Goal: Task Accomplishment & Management: Use online tool/utility

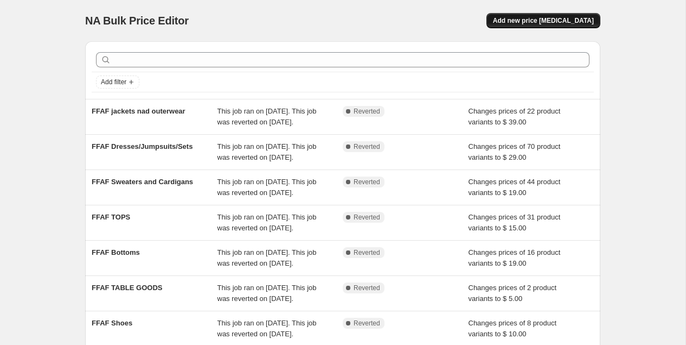
click at [531, 17] on span "Add new price [MEDICAL_DATA]" at bounding box center [543, 20] width 101 height 9
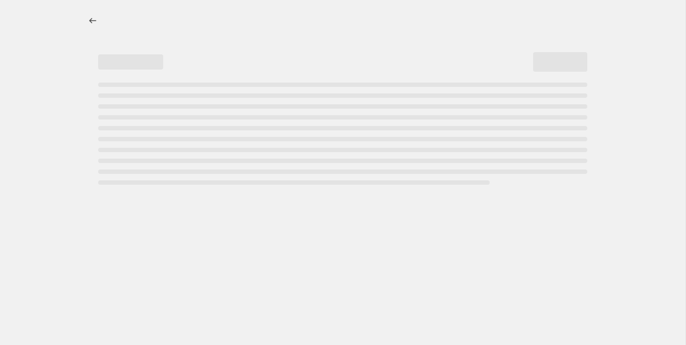
select select "percentage"
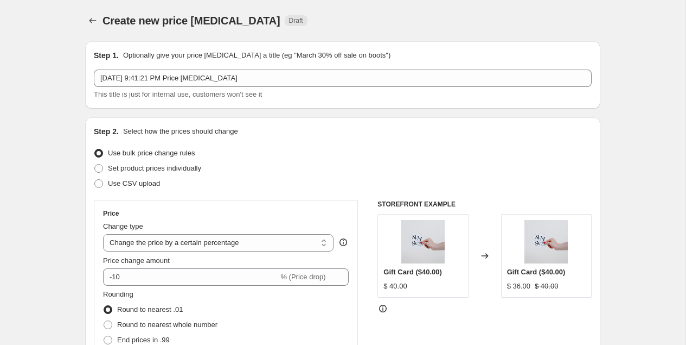
click at [273, 68] on div "Step 1. Optionally give your price [MEDICAL_DATA] a title (eg "March 30% off sa…" at bounding box center [343, 75] width 498 height 50
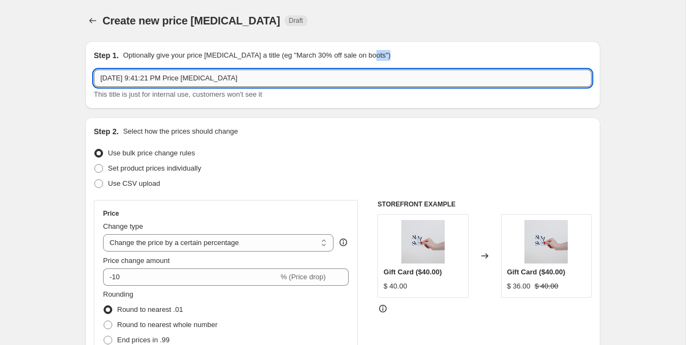
click at [273, 71] on input "[DATE] 9:41:21 PM Price [MEDICAL_DATA]" at bounding box center [343, 77] width 498 height 17
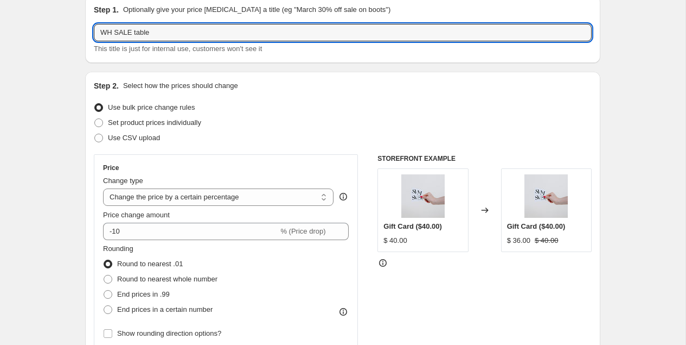
scroll to position [51, 0]
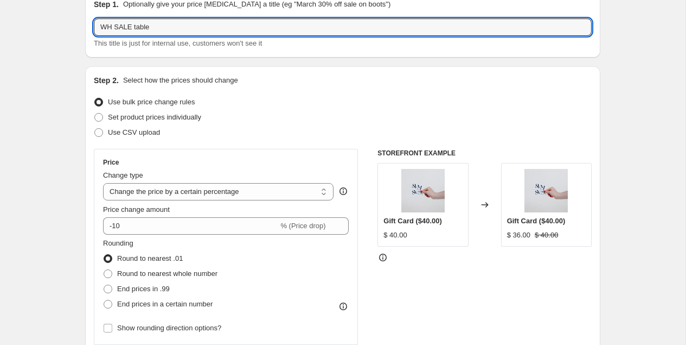
type input "WH SALE table"
click at [169, 180] on div "Change type" at bounding box center [218, 175] width 231 height 11
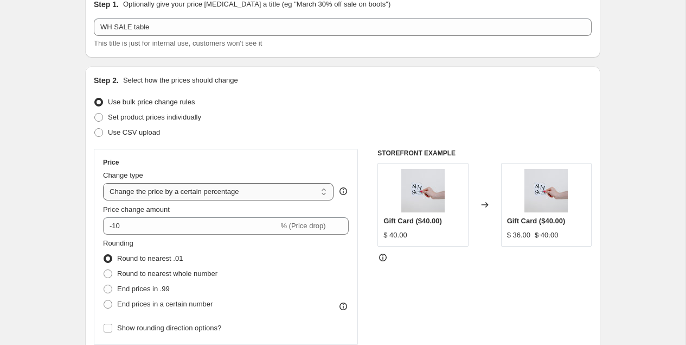
click at [168, 187] on select "Change the price to a certain amount Change the price by a certain amount Chang…" at bounding box center [218, 191] width 231 height 17
select select "to"
click at [103, 183] on select "Change the price to a certain amount Change the price by a certain amount Chang…" at bounding box center [218, 191] width 231 height 17
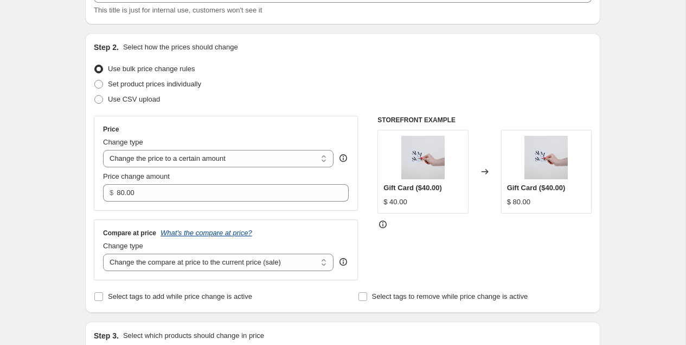
scroll to position [90, 0]
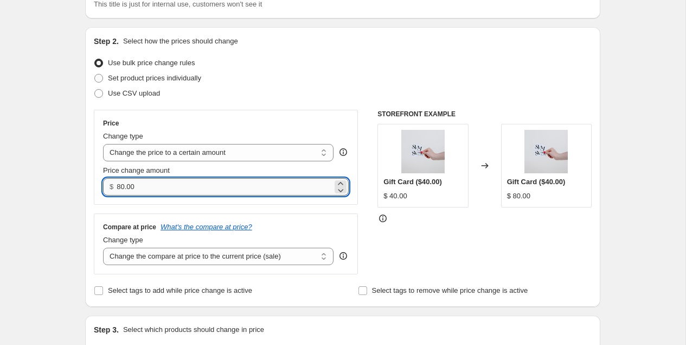
click at [162, 186] on input "80.00" at bounding box center [224, 186] width 215 height 17
type input "5.00"
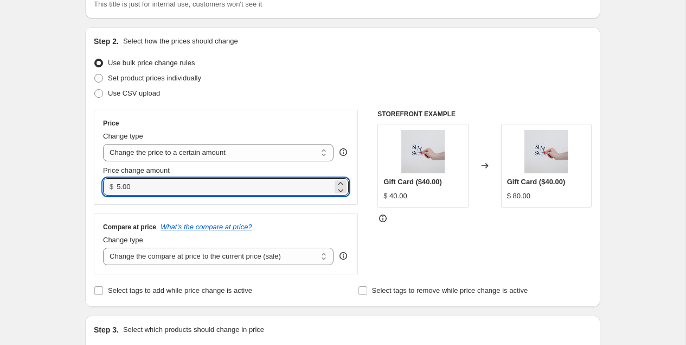
click at [232, 119] on div "Price" at bounding box center [226, 123] width 246 height 9
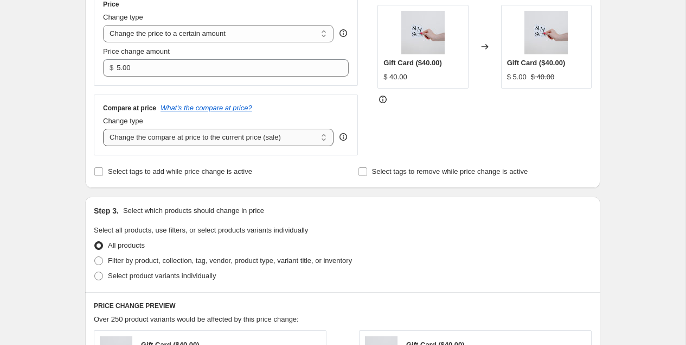
scroll to position [224, 0]
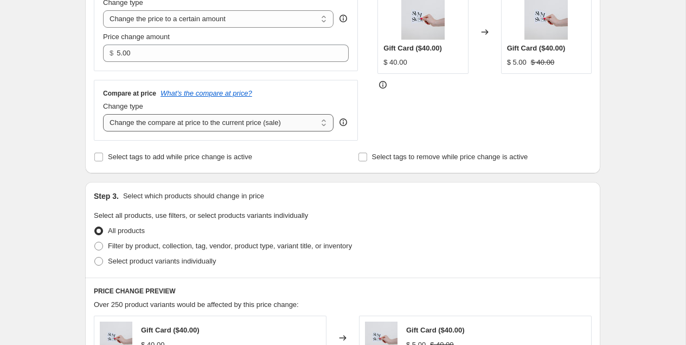
click at [219, 119] on select "Change the compare at price to the current price (sale) Change the compare at p…" at bounding box center [218, 122] width 231 height 17
click at [103, 114] on select "Change the compare at price to the current price (sale) Change the compare at p…" at bounding box center [218, 122] width 231 height 17
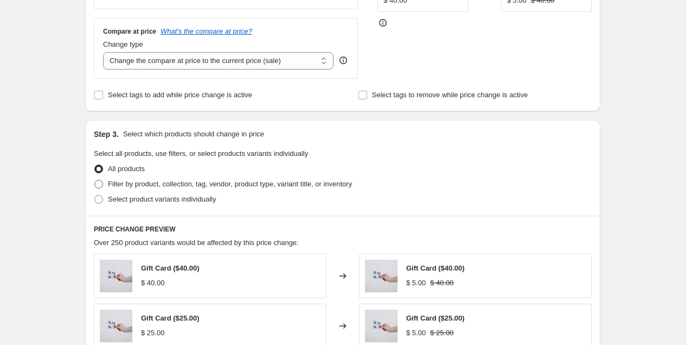
scroll to position [315, 0]
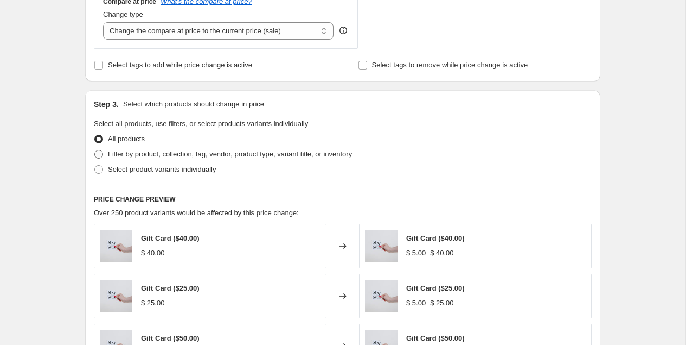
click at [202, 150] on span "Filter by product, collection, tag, vendor, product type, variant title, or inv…" at bounding box center [230, 154] width 244 height 8
click at [95, 150] on input "Filter by product, collection, tag, vendor, product type, variant title, or inv…" at bounding box center [94, 150] width 1 height 1
radio input "true"
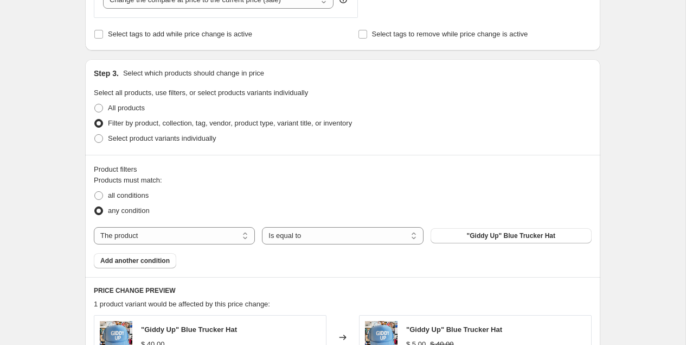
scroll to position [378, 0]
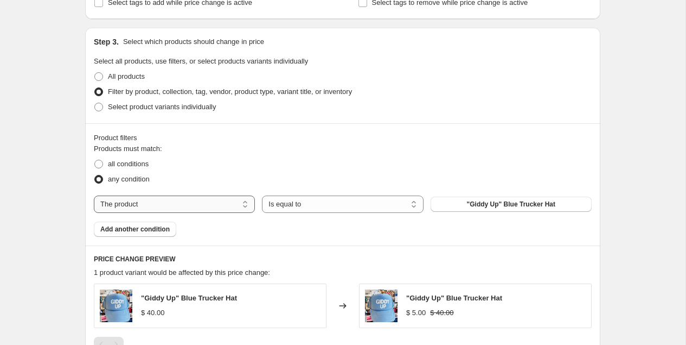
click at [231, 206] on select "The product The product's collection The product's tag The product's vendor The…" at bounding box center [174, 203] width 161 height 17
select select "collection"
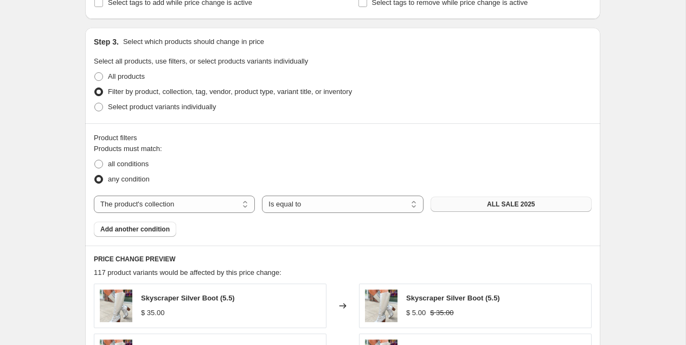
click at [468, 201] on button "ALL SALE 2025" at bounding box center [511, 203] width 161 height 15
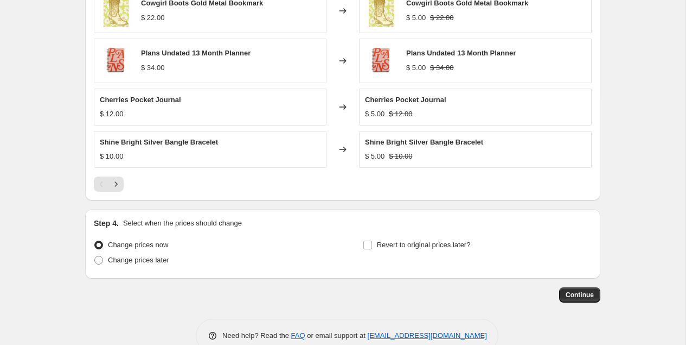
scroll to position [741, 0]
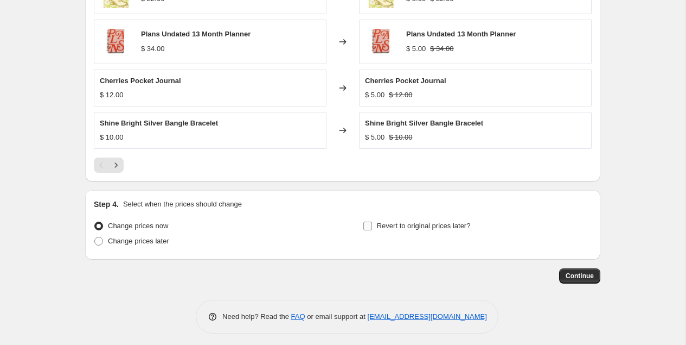
click at [372, 222] on span at bounding box center [368, 226] width 10 height 10
click at [372, 222] on input "Revert to original prices later?" at bounding box center [368, 225] width 9 height 9
checkbox input "true"
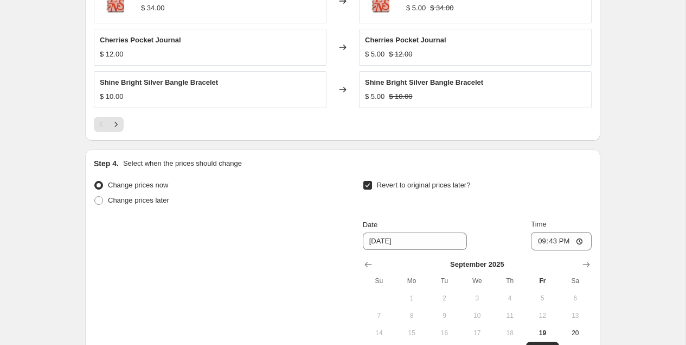
scroll to position [837, 0]
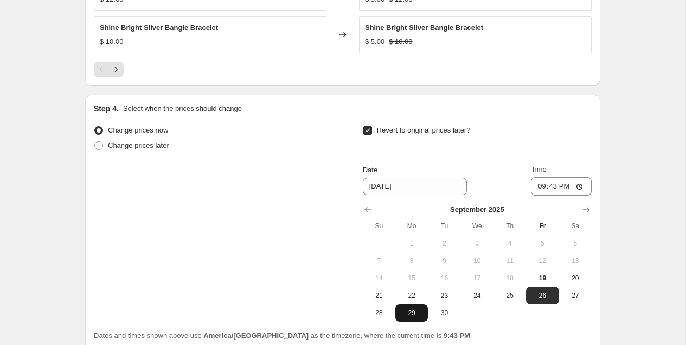
click at [416, 311] on span "29" at bounding box center [412, 312] width 24 height 9
type input "[DATE]"
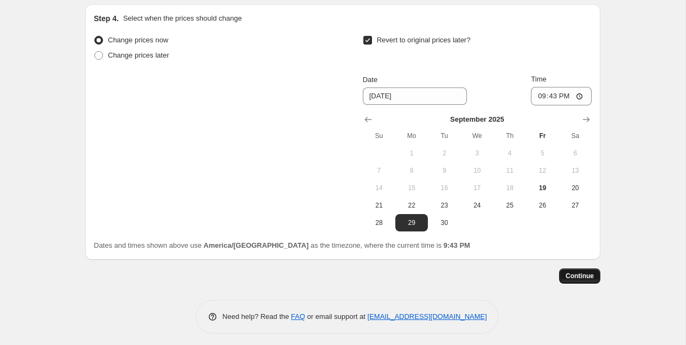
click at [577, 273] on span "Continue" at bounding box center [580, 275] width 28 height 9
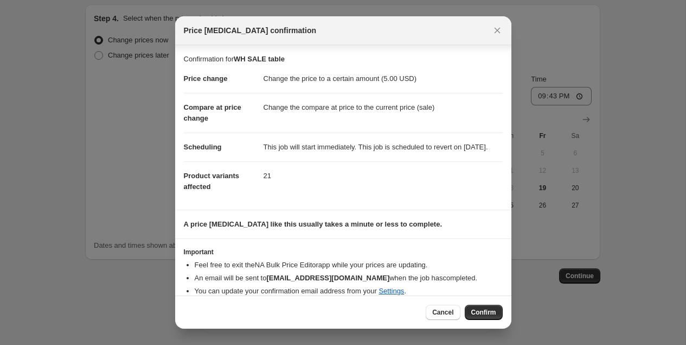
scroll to position [21, 0]
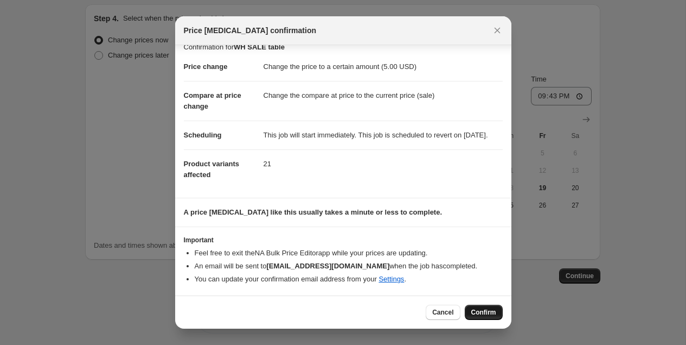
click at [474, 308] on button "Confirm" at bounding box center [484, 311] width 38 height 15
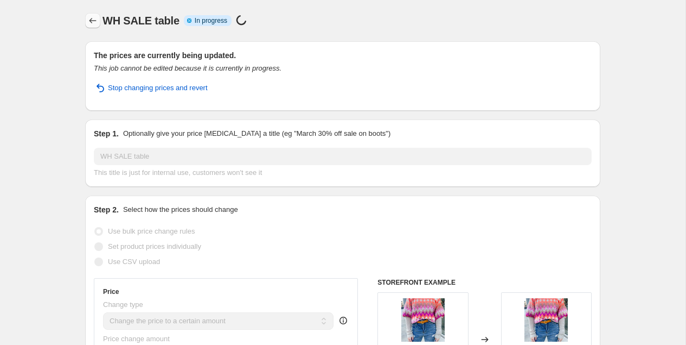
click at [95, 16] on icon "Price change jobs" at bounding box center [92, 20] width 11 height 11
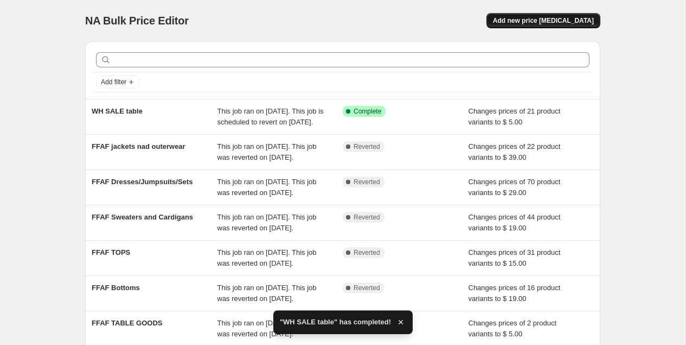
click at [580, 15] on button "Add new price [MEDICAL_DATA]" at bounding box center [544, 20] width 114 height 15
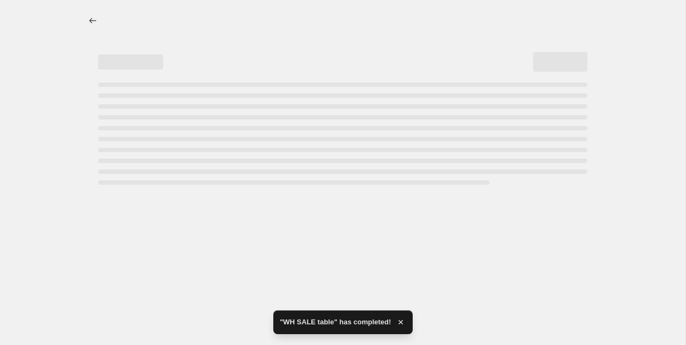
select select "percentage"
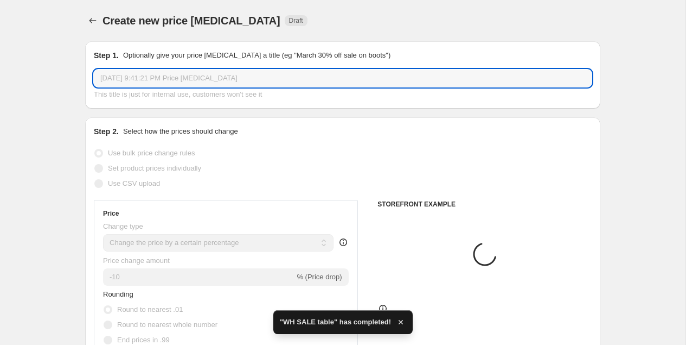
click at [166, 81] on input "[DATE] 9:41:21 PM Price [MEDICAL_DATA]" at bounding box center [343, 77] width 498 height 17
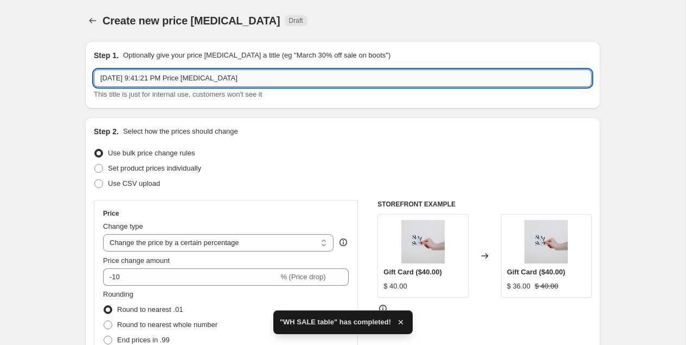
click at [166, 81] on input "[DATE] 9:41:21 PM Price [MEDICAL_DATA]" at bounding box center [343, 77] width 498 height 17
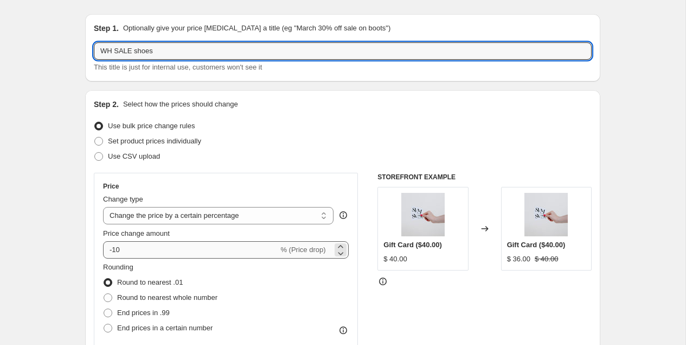
scroll to position [50, 0]
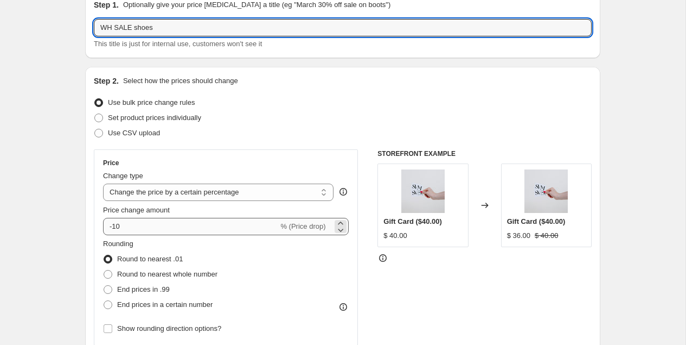
type input "WH SALE shoes"
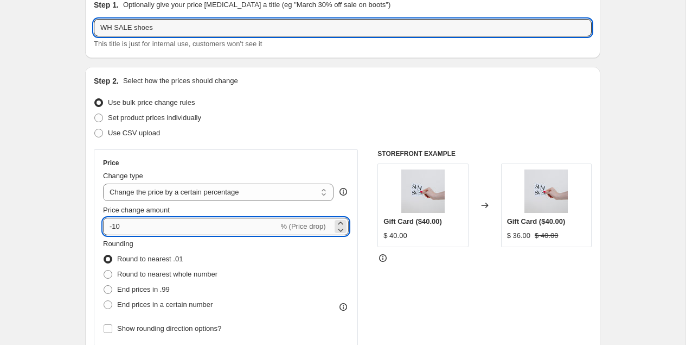
click at [151, 225] on input "-10" at bounding box center [190, 226] width 175 height 17
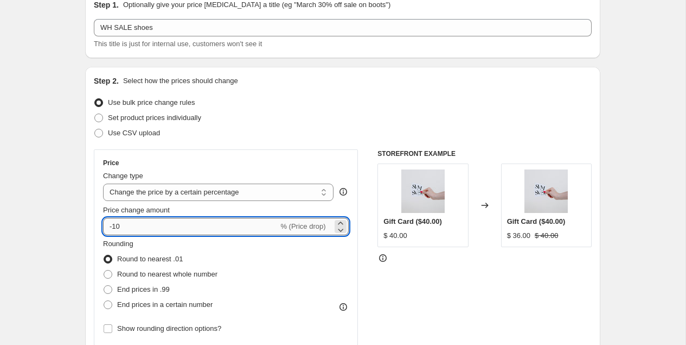
click at [151, 225] on input "-10" at bounding box center [190, 226] width 175 height 17
type input "10"
click at [128, 197] on select "Change the price to a certain amount Change the price by a certain amount Chang…" at bounding box center [218, 191] width 231 height 17
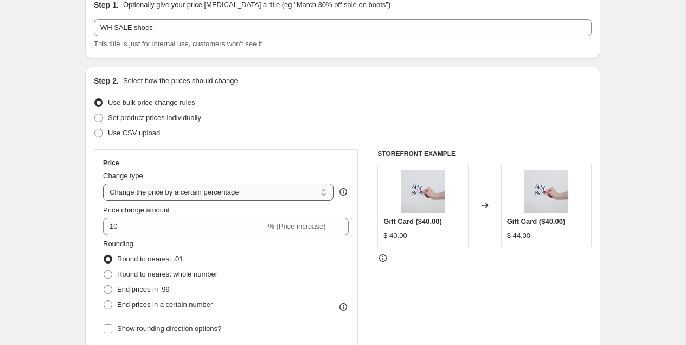
select select "to"
click at [103, 183] on select "Change the price to a certain amount Change the price by a certain amount Chang…" at bounding box center [218, 191] width 231 height 17
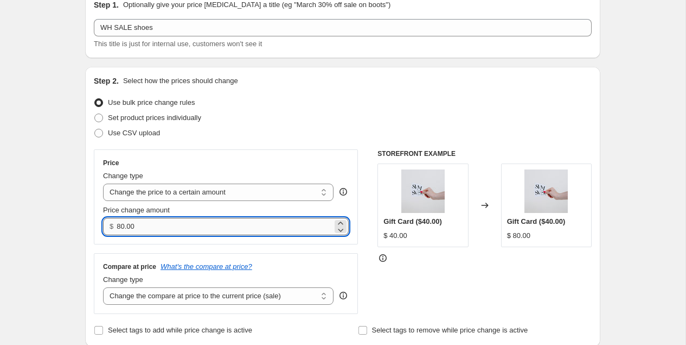
click at [130, 225] on input "80.00" at bounding box center [224, 226] width 215 height 17
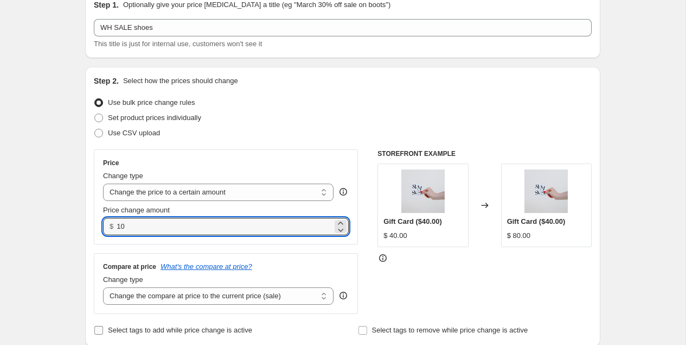
type input "10.00"
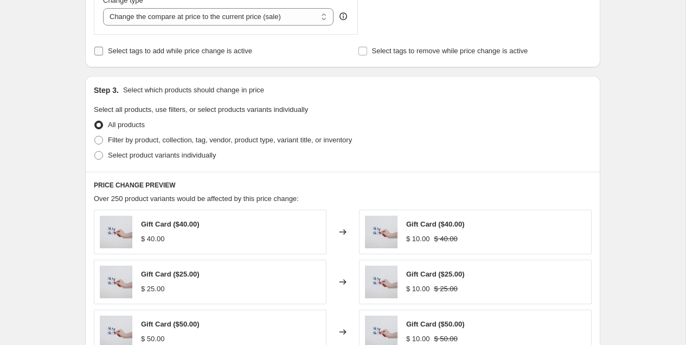
scroll to position [334, 0]
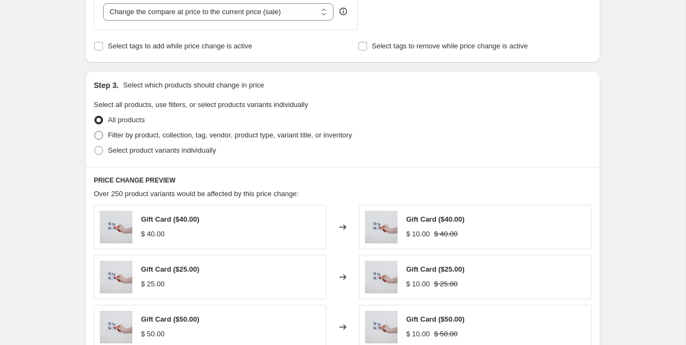
click at [168, 135] on span "Filter by product, collection, tag, vendor, product type, variant title, or inv…" at bounding box center [230, 135] width 244 height 8
click at [95, 131] on input "Filter by product, collection, tag, vendor, product type, variant title, or inv…" at bounding box center [94, 131] width 1 height 1
radio input "true"
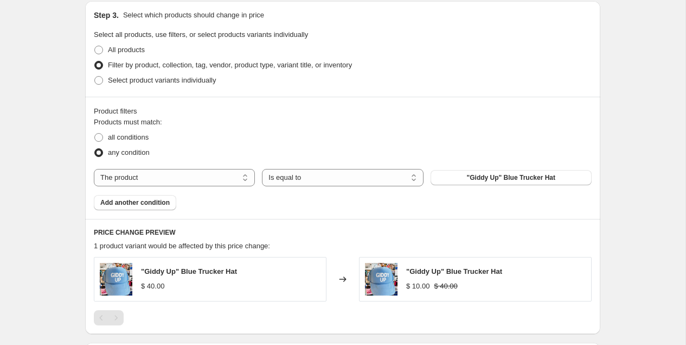
scroll to position [442, 0]
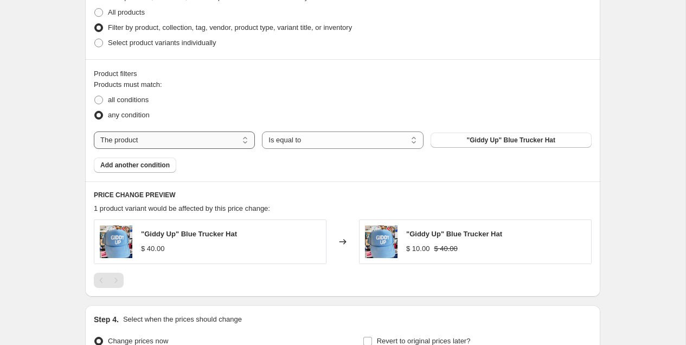
click at [204, 139] on select "The product The product's collection The product's tag The product's vendor The…" at bounding box center [174, 139] width 161 height 17
select select "collection"
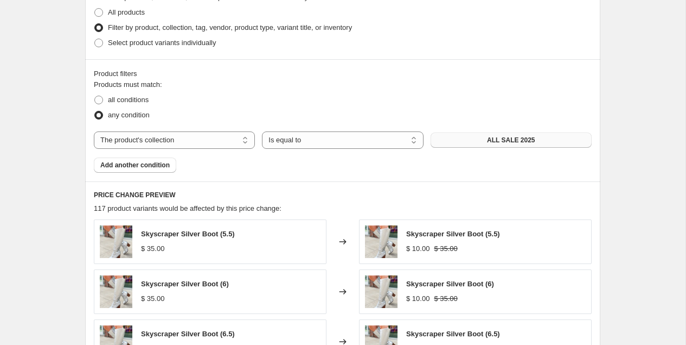
click at [474, 135] on button "ALL SALE 2025" at bounding box center [511, 139] width 161 height 15
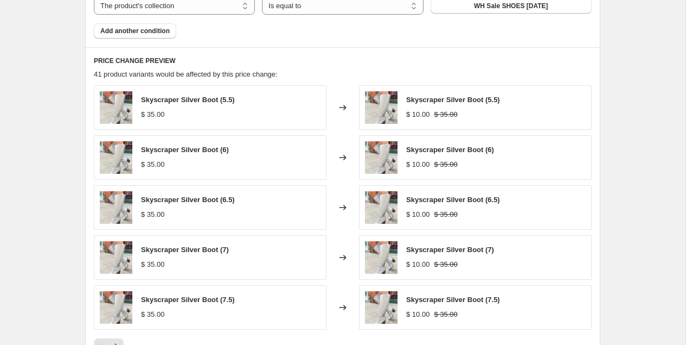
scroll to position [619, 0]
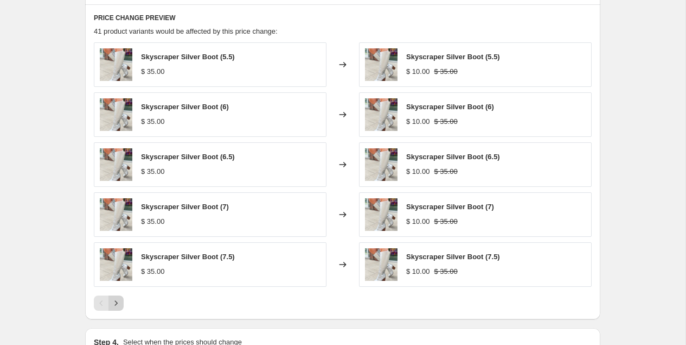
click at [122, 302] on button "Next" at bounding box center [116, 302] width 15 height 15
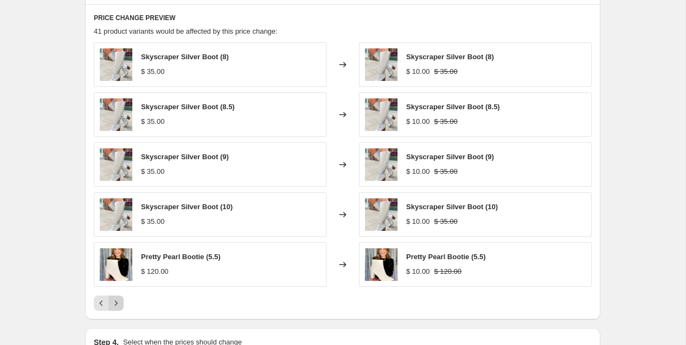
click at [122, 302] on button "Next" at bounding box center [116, 302] width 15 height 15
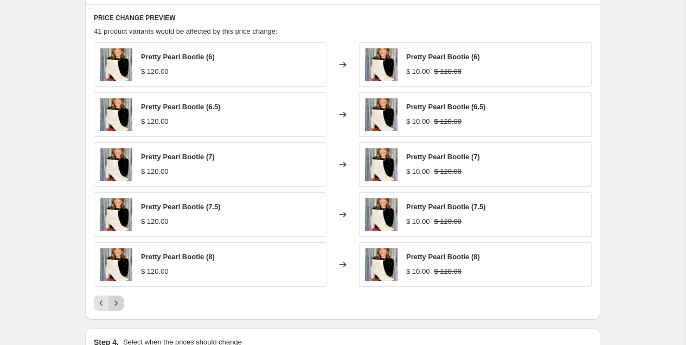
click at [122, 302] on button "Next" at bounding box center [116, 302] width 15 height 15
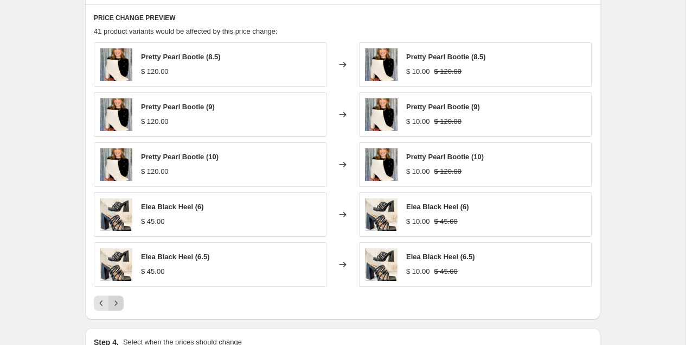
click at [122, 302] on button "Next" at bounding box center [116, 302] width 15 height 15
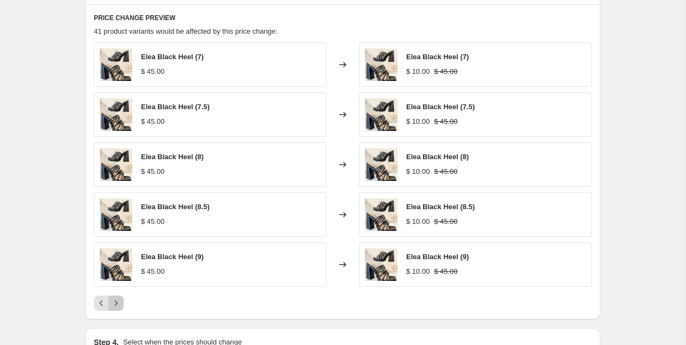
click at [122, 301] on button "Next" at bounding box center [116, 302] width 15 height 15
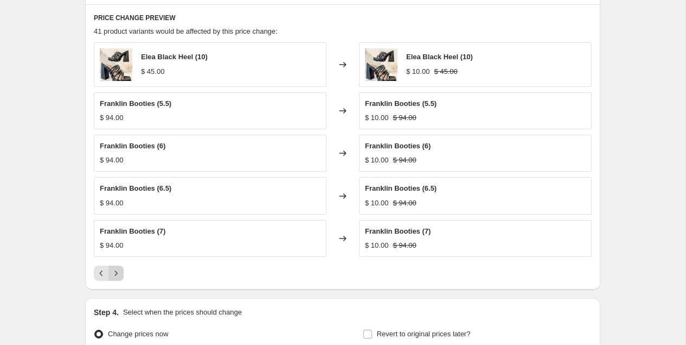
click at [118, 267] on icon "Next" at bounding box center [116, 272] width 11 height 11
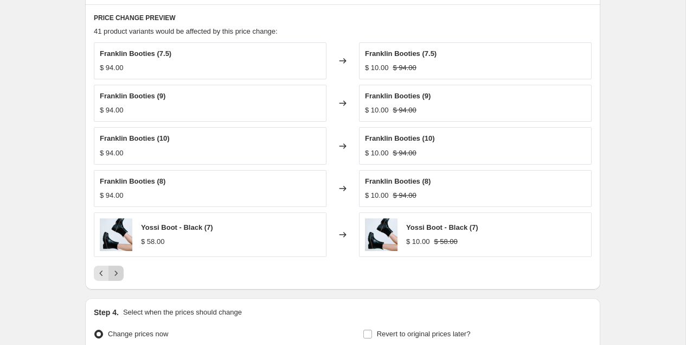
click at [118, 267] on icon "Next" at bounding box center [116, 272] width 11 height 11
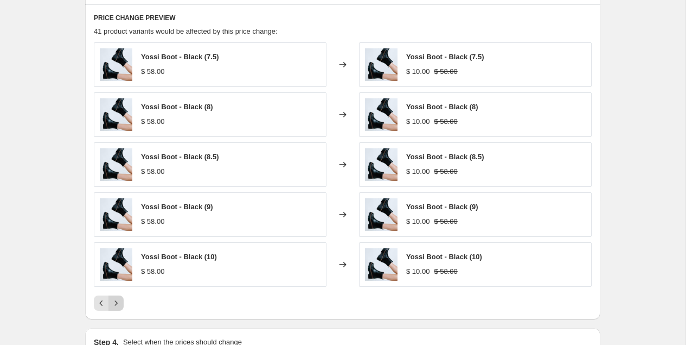
click at [114, 297] on icon "Next" at bounding box center [116, 302] width 11 height 11
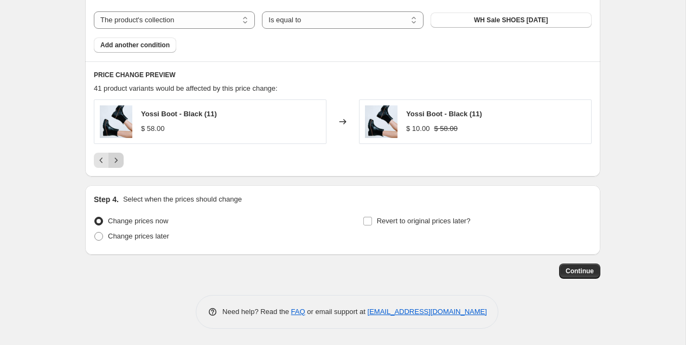
scroll to position [558, 0]
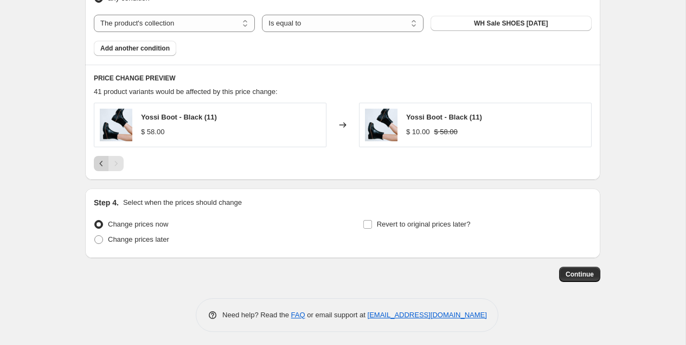
click at [101, 162] on icon "Previous" at bounding box center [101, 163] width 11 height 11
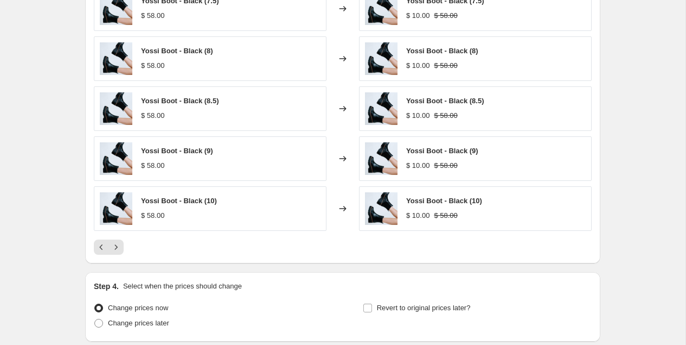
scroll to position [756, 0]
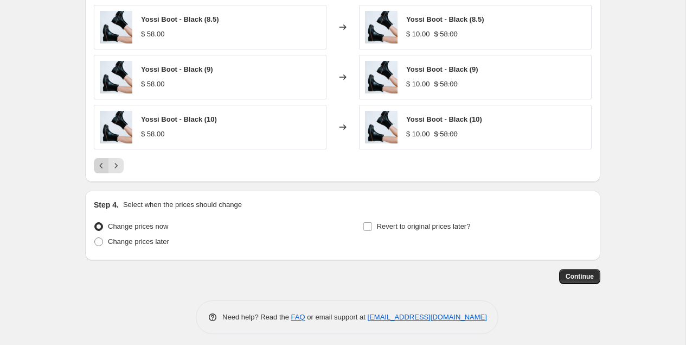
click at [99, 162] on icon "Previous" at bounding box center [101, 165] width 11 height 11
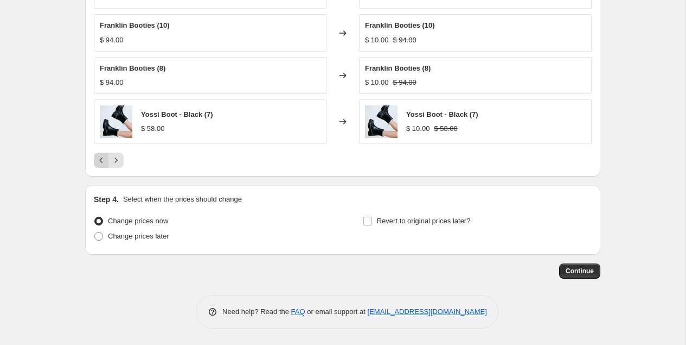
scroll to position [726, 0]
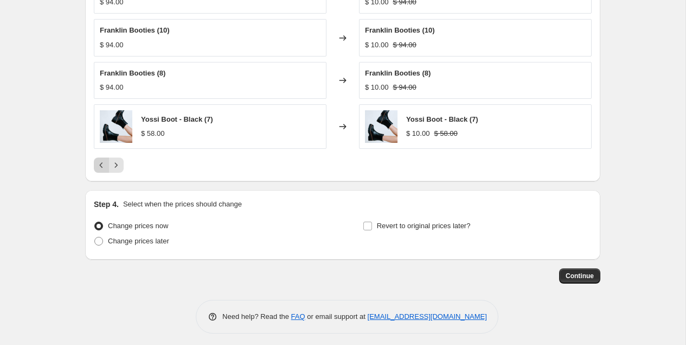
click at [99, 162] on icon "Previous" at bounding box center [101, 165] width 11 height 11
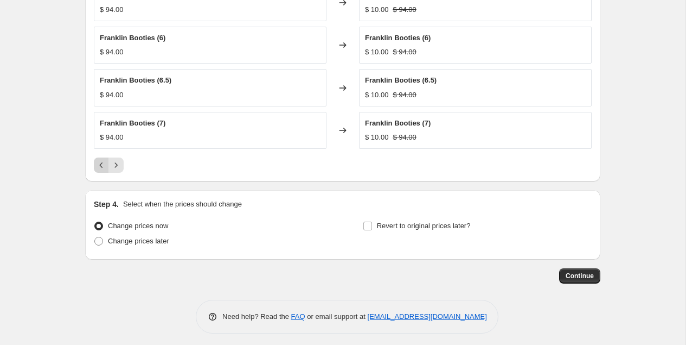
click at [99, 162] on icon "Previous" at bounding box center [101, 165] width 11 height 11
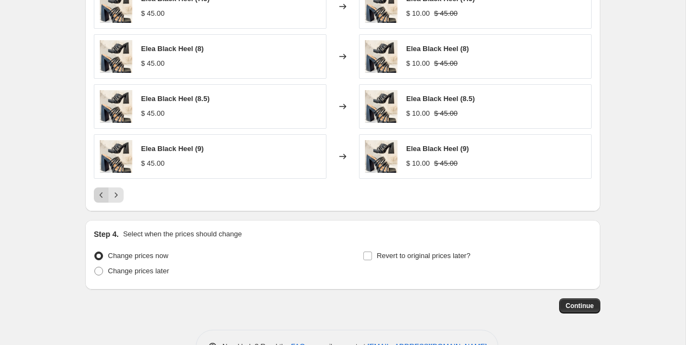
click at [100, 162] on img at bounding box center [116, 156] width 33 height 33
click at [98, 197] on button "Previous" at bounding box center [101, 194] width 15 height 15
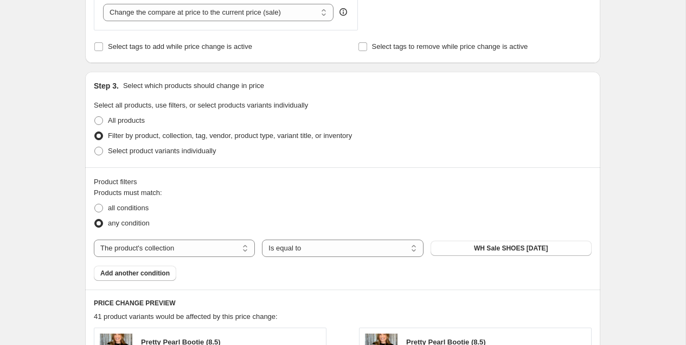
scroll to position [390, 0]
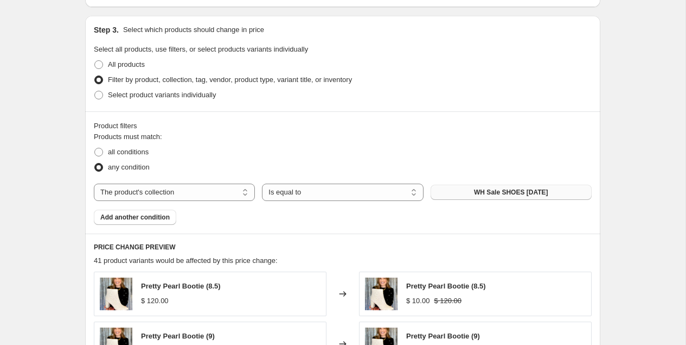
click at [468, 185] on button "WH Sale SHOES [DATE]" at bounding box center [511, 191] width 161 height 15
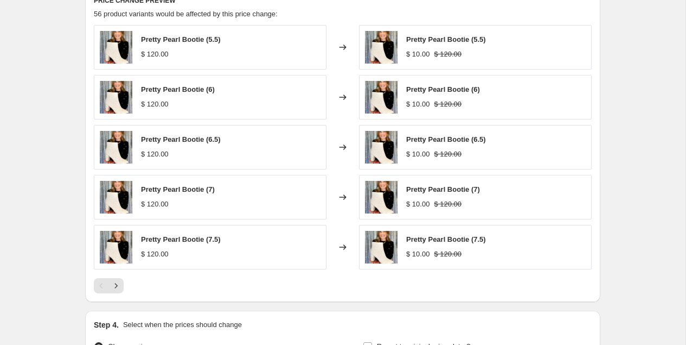
scroll to position [756, 0]
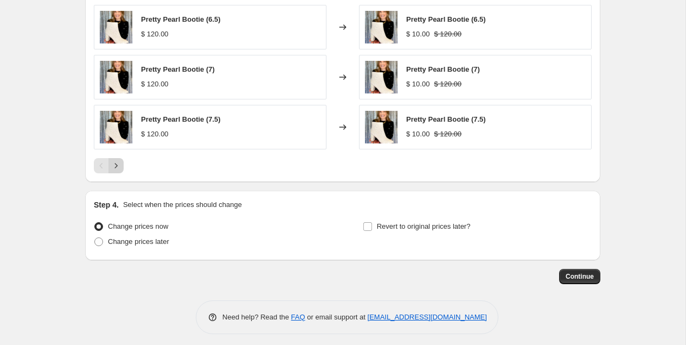
click at [117, 162] on icon "Next" at bounding box center [116, 165] width 11 height 11
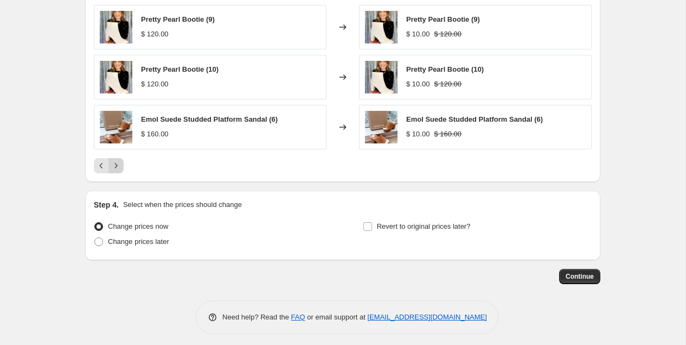
click at [117, 162] on icon "Next" at bounding box center [116, 165] width 11 height 11
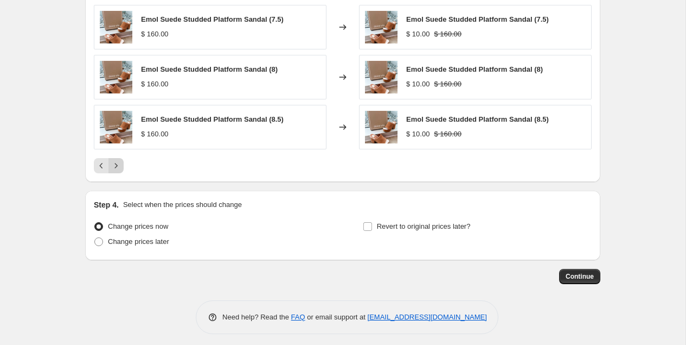
click at [117, 162] on icon "Next" at bounding box center [116, 165] width 11 height 11
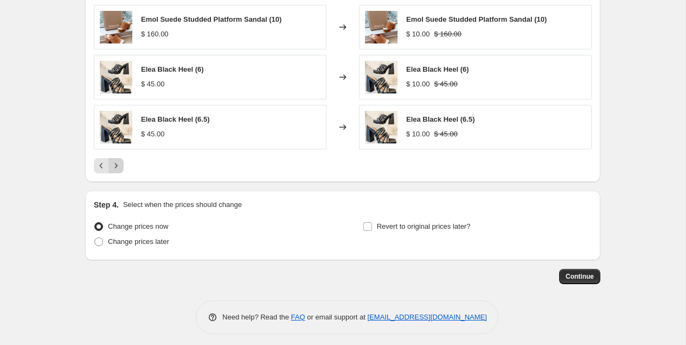
click at [117, 163] on icon "Next" at bounding box center [116, 165] width 11 height 11
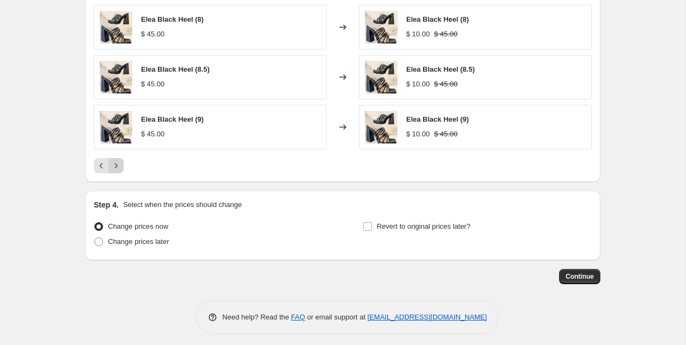
click at [117, 163] on icon "Next" at bounding box center [116, 165] width 11 height 11
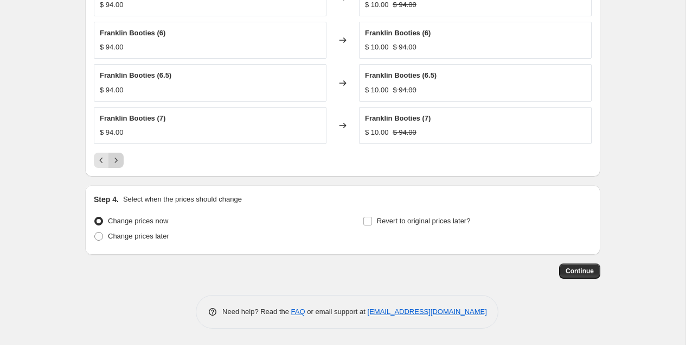
scroll to position [726, 0]
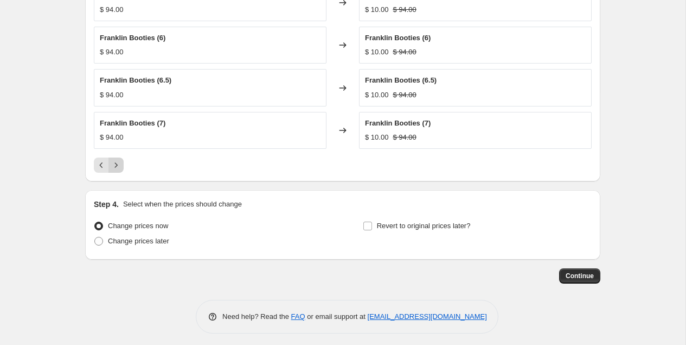
click at [117, 163] on icon "Next" at bounding box center [116, 165] width 11 height 11
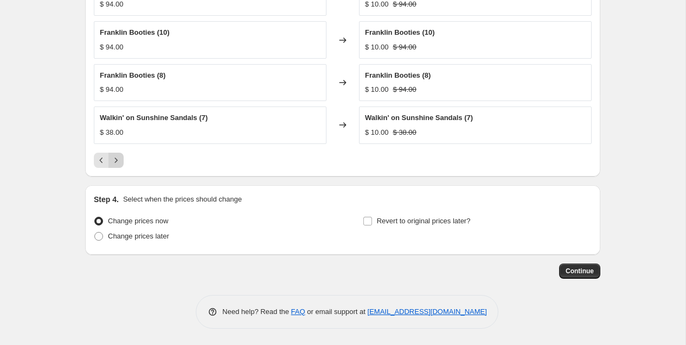
scroll to position [719, 0]
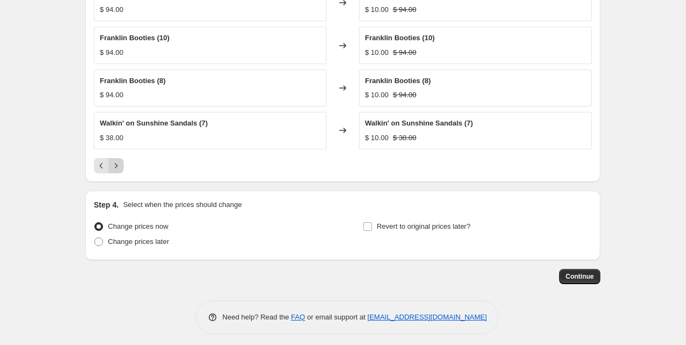
click at [117, 163] on icon "Next" at bounding box center [116, 165] width 11 height 11
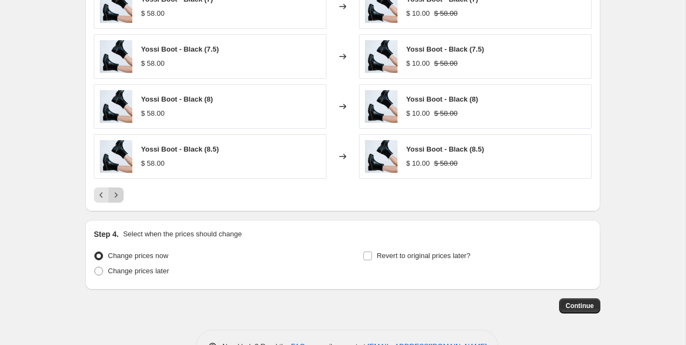
click at [117, 163] on img at bounding box center [116, 156] width 33 height 33
click at [120, 192] on icon "Next" at bounding box center [116, 194] width 11 height 11
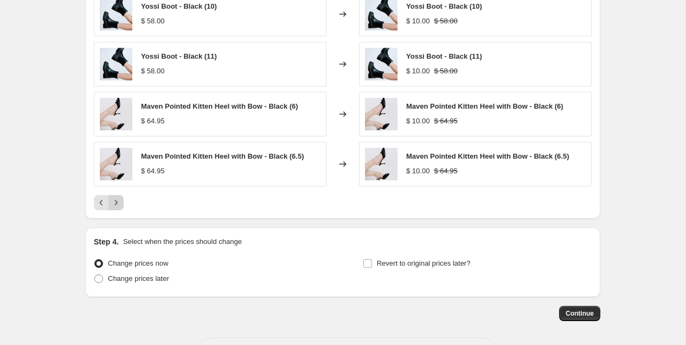
click at [120, 195] on button "Next" at bounding box center [116, 202] width 15 height 15
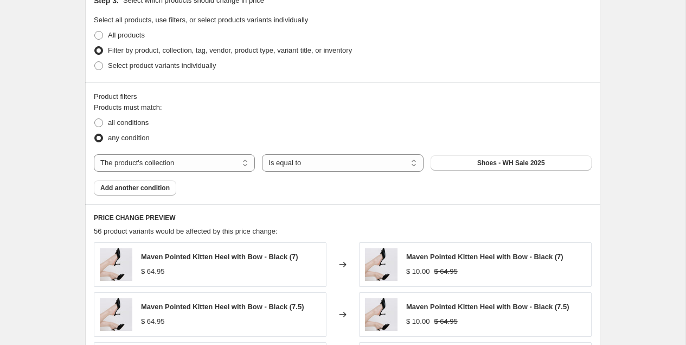
scroll to position [359, 0]
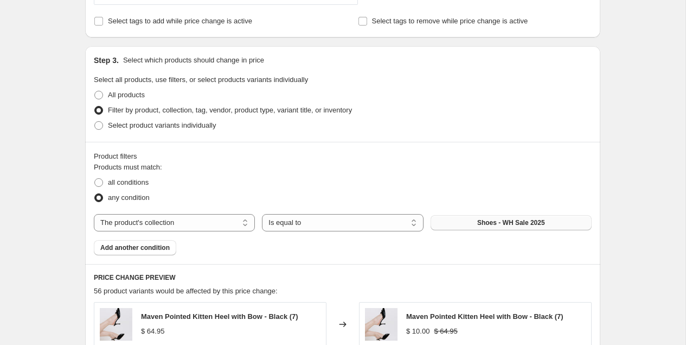
click at [483, 215] on button "Shoes - WH Sale 2025" at bounding box center [511, 222] width 161 height 15
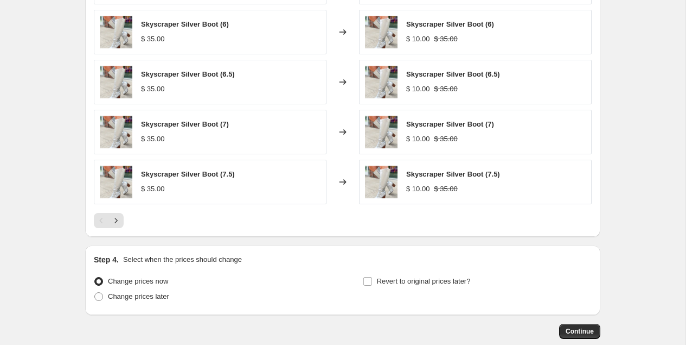
scroll to position [756, 0]
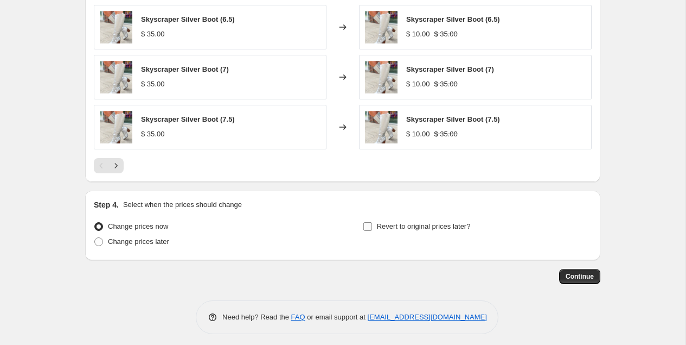
click at [381, 228] on label "Revert to original prices later?" at bounding box center [417, 226] width 108 height 15
click at [372, 228] on input "Revert to original prices later?" at bounding box center [368, 226] width 9 height 9
checkbox input "true"
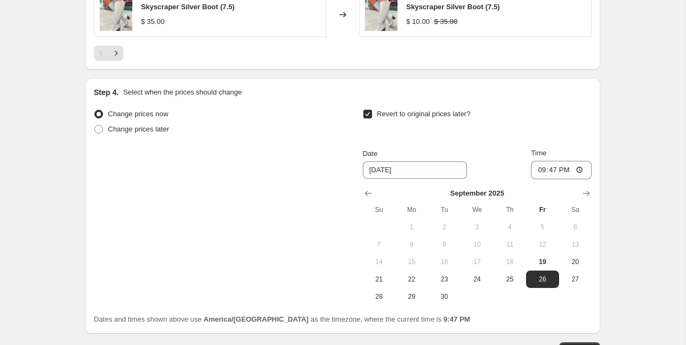
scroll to position [933, 0]
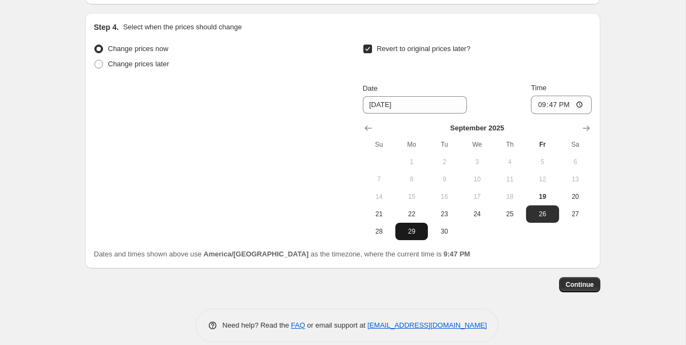
click at [413, 228] on span "29" at bounding box center [412, 231] width 24 height 9
type input "[DATE]"
click at [581, 277] on button "Continue" at bounding box center [579, 284] width 41 height 15
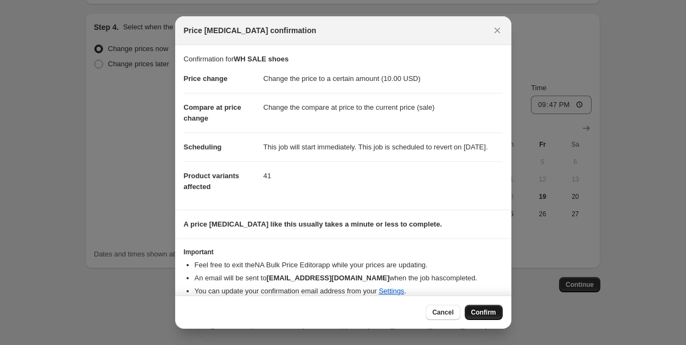
click at [488, 305] on button "Confirm" at bounding box center [484, 311] width 38 height 15
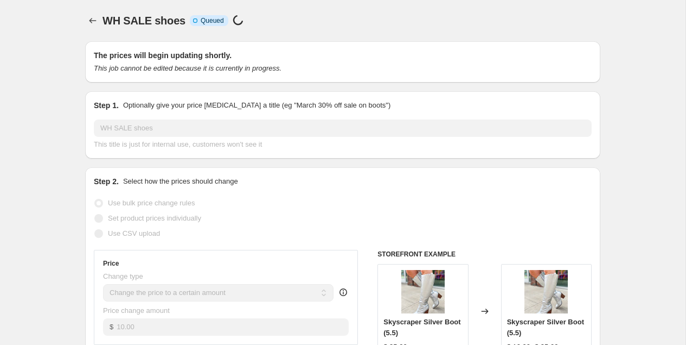
select select "collection"
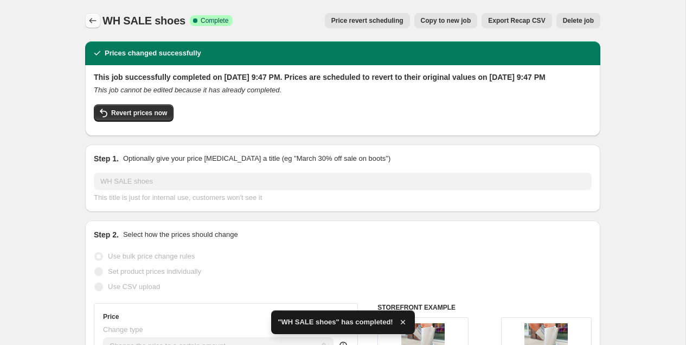
click at [94, 18] on icon "Price change jobs" at bounding box center [92, 20] width 11 height 11
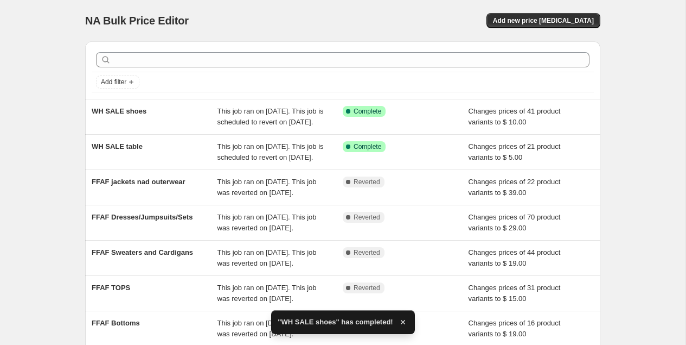
click at [546, 12] on div "NA Bulk Price Editor. This page is ready NA Bulk Price Editor Add new price [ME…" at bounding box center [342, 20] width 515 height 41
click at [534, 23] on span "Add new price [MEDICAL_DATA]" at bounding box center [543, 20] width 101 height 9
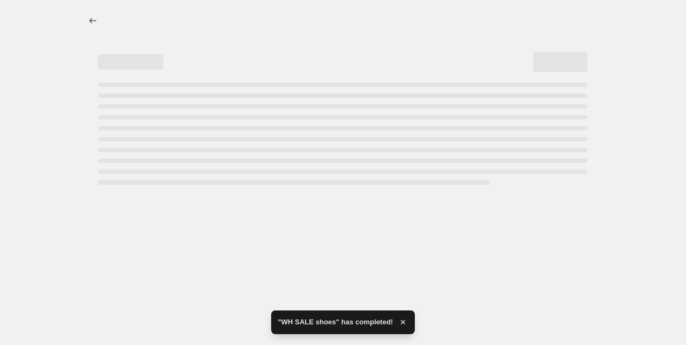
select select "percentage"
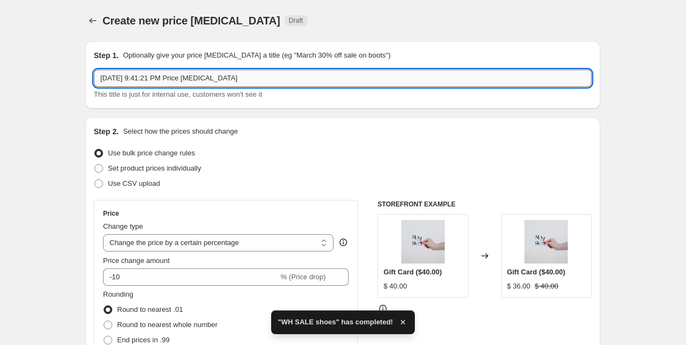
click at [157, 77] on input "[DATE] 9:41:21 PM Price [MEDICAL_DATA]" at bounding box center [343, 77] width 498 height 17
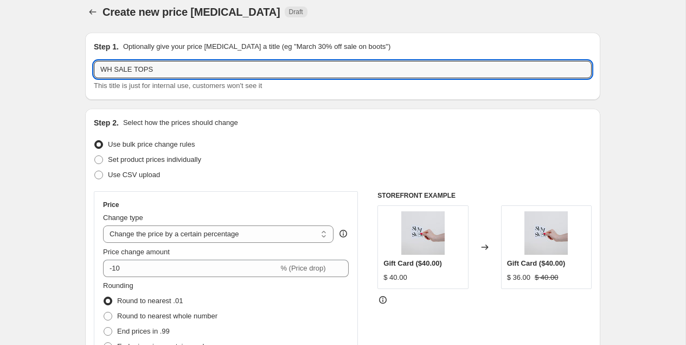
scroll to position [89, 0]
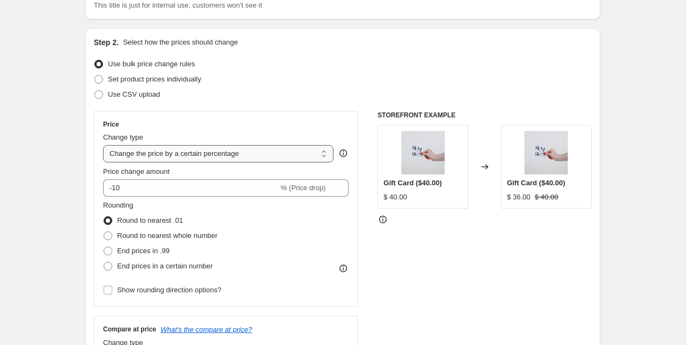
type input "WH SALE TOPS"
click at [216, 153] on select "Change the price to a certain amount Change the price by a certain amount Chang…" at bounding box center [218, 153] width 231 height 17
select select "to"
click at [103, 145] on select "Change the price to a certain amount Change the price by a certain amount Chang…" at bounding box center [218, 153] width 231 height 17
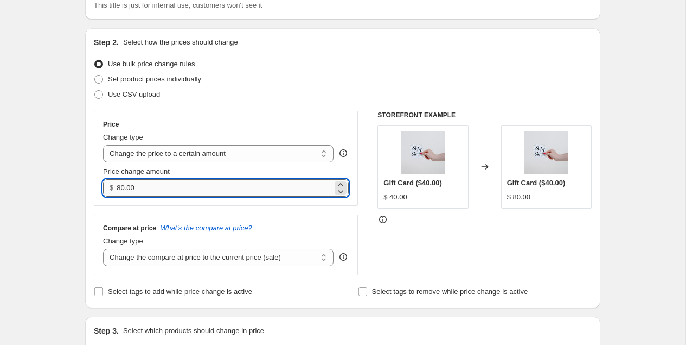
click at [139, 184] on input "80.00" at bounding box center [224, 187] width 215 height 17
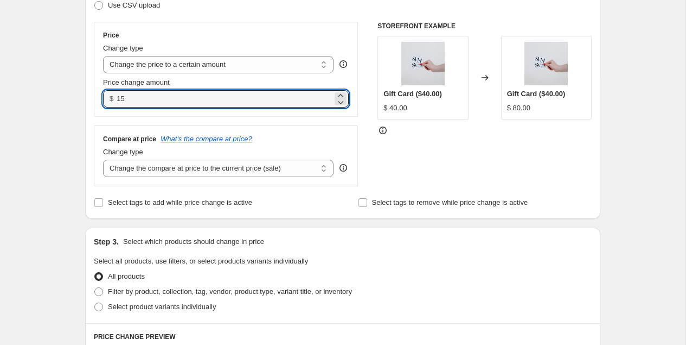
scroll to position [270, 0]
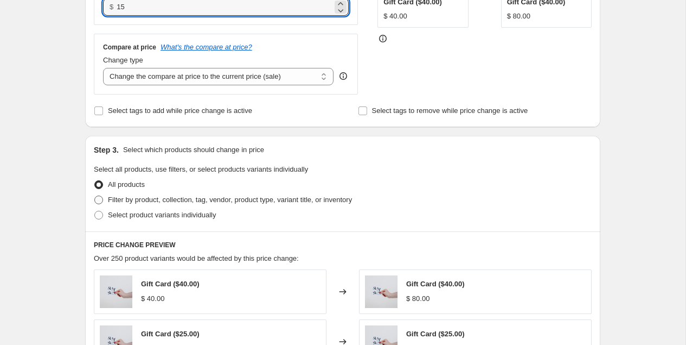
type input "15.00"
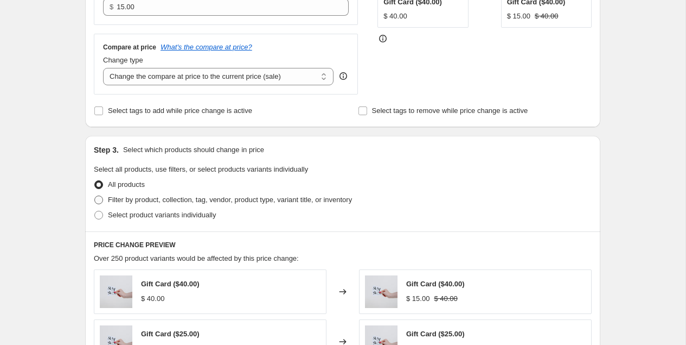
click at [119, 195] on span "Filter by product, collection, tag, vendor, product type, variant title, or inv…" at bounding box center [230, 199] width 244 height 8
click at [95, 195] on input "Filter by product, collection, tag, vendor, product type, variant title, or inv…" at bounding box center [94, 195] width 1 height 1
radio input "true"
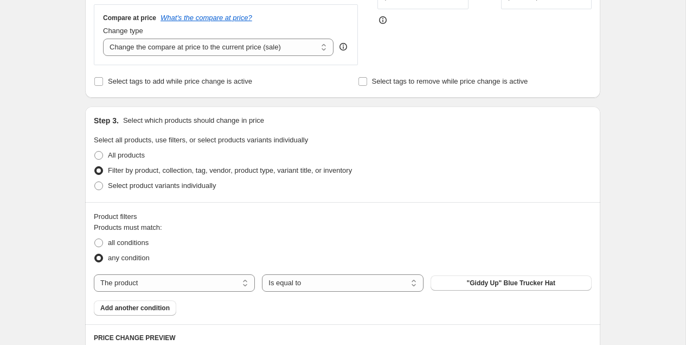
scroll to position [362, 0]
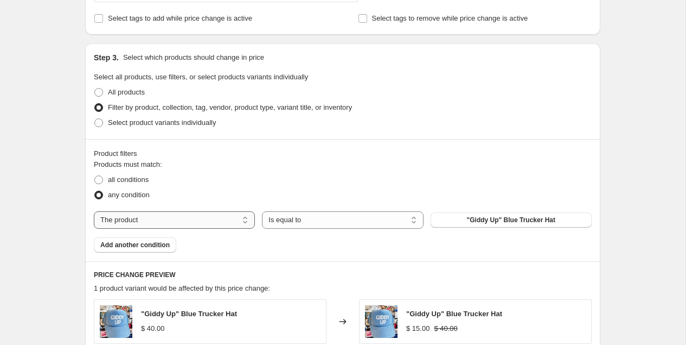
click at [163, 212] on select "The product The product's collection The product's tag The product's vendor The…" at bounding box center [174, 219] width 161 height 17
select select "collection"
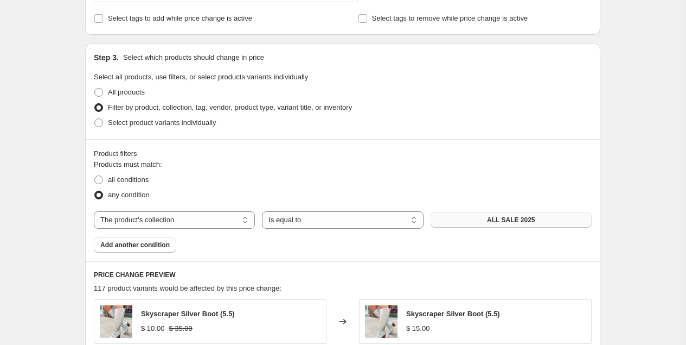
click at [477, 213] on button "ALL SALE 2025" at bounding box center [511, 219] width 161 height 15
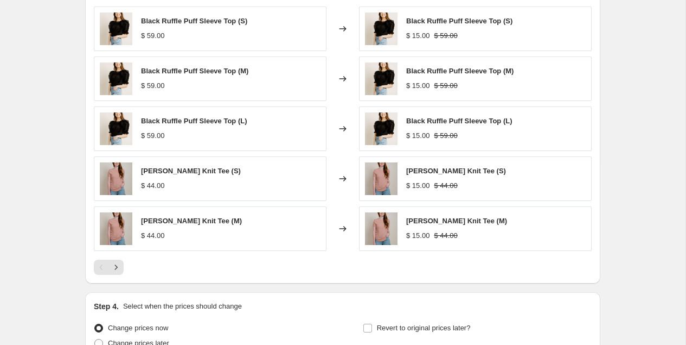
scroll to position [660, 0]
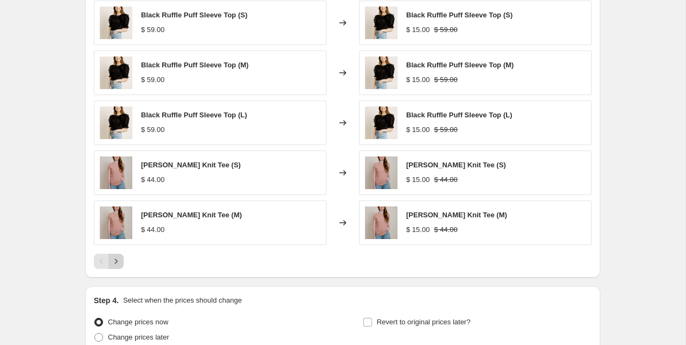
click at [118, 257] on icon "Next" at bounding box center [116, 261] width 11 height 11
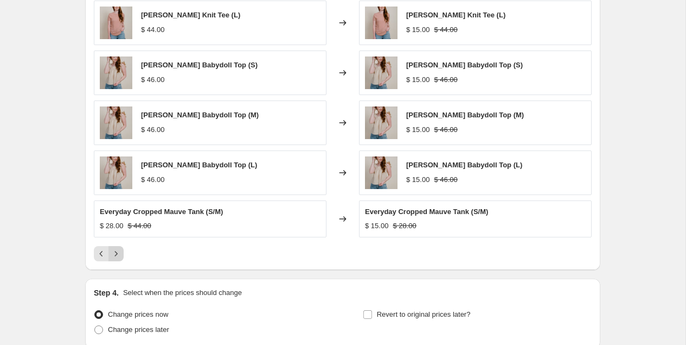
click at [118, 257] on div "PRICE CHANGE PREVIEW 124 product variants would be affected by this price chang…" at bounding box center [342, 116] width 515 height 307
click at [117, 248] on icon "Next" at bounding box center [116, 253] width 11 height 11
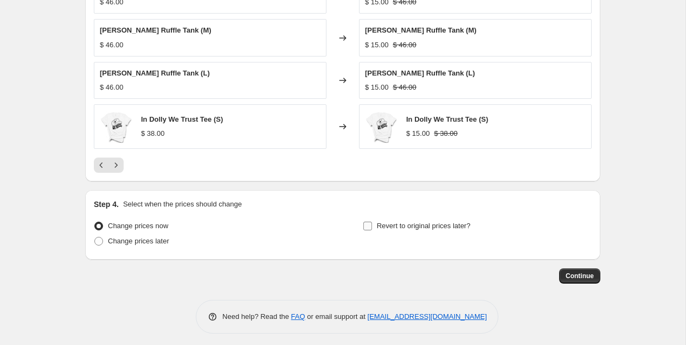
click at [403, 225] on span "Revert to original prices later?" at bounding box center [424, 225] width 94 height 11
click at [372, 225] on input "Revert to original prices later?" at bounding box center [368, 225] width 9 height 9
checkbox input "true"
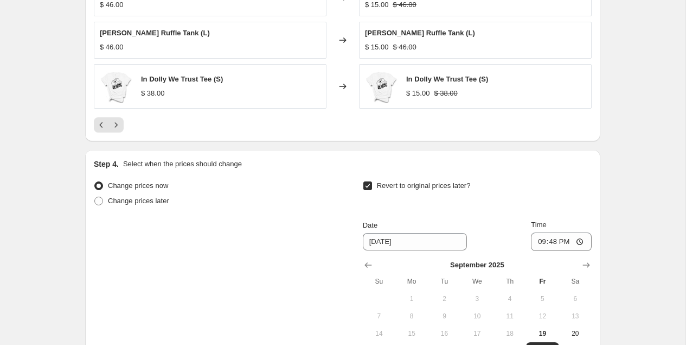
scroll to position [868, 0]
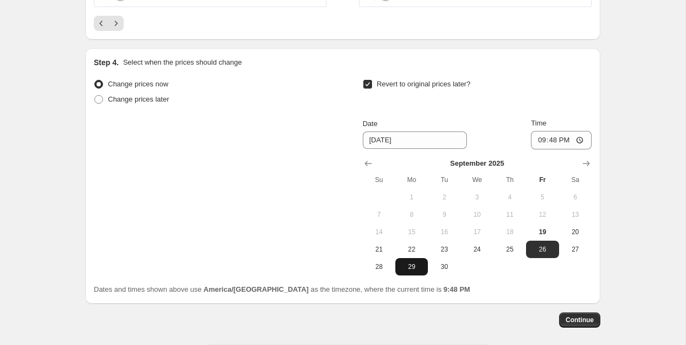
click at [412, 262] on span "29" at bounding box center [412, 266] width 24 height 9
type input "[DATE]"
click at [588, 315] on span "Continue" at bounding box center [580, 319] width 28 height 9
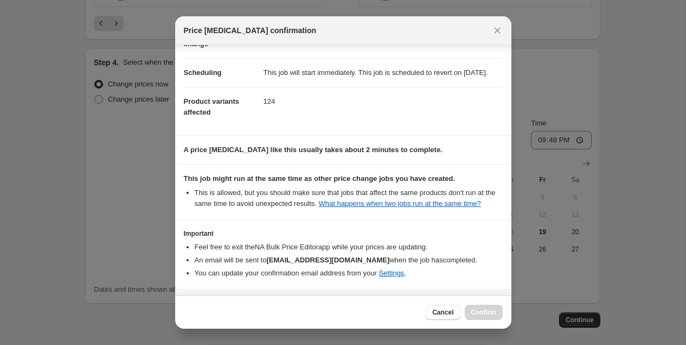
scroll to position [131, 0]
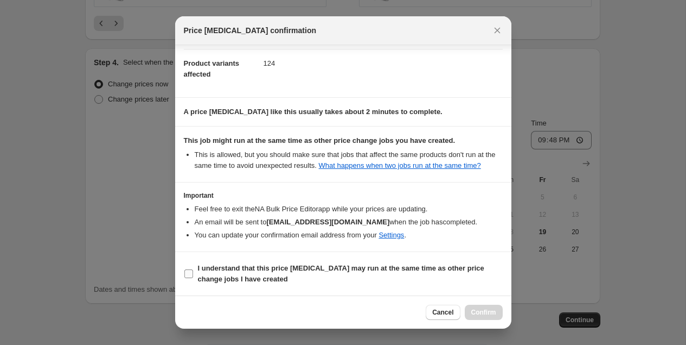
click at [225, 274] on span "I understand that this price [MEDICAL_DATA] may run at the same time as other p…" at bounding box center [350, 274] width 305 height 22
click at [193, 274] on input "I understand that this price [MEDICAL_DATA] may run at the same time as other p…" at bounding box center [188, 273] width 9 height 9
checkbox input "true"
click at [473, 311] on span "Confirm" at bounding box center [483, 312] width 25 height 9
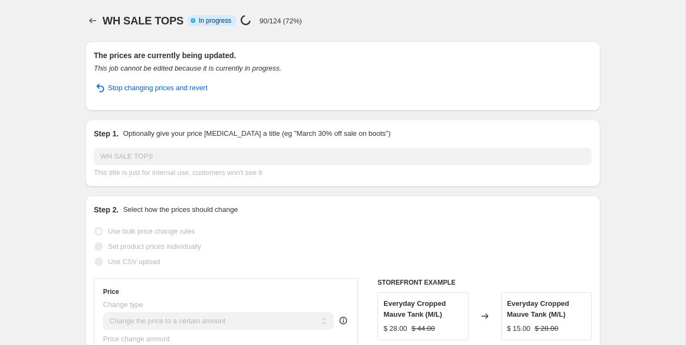
select select "collection"
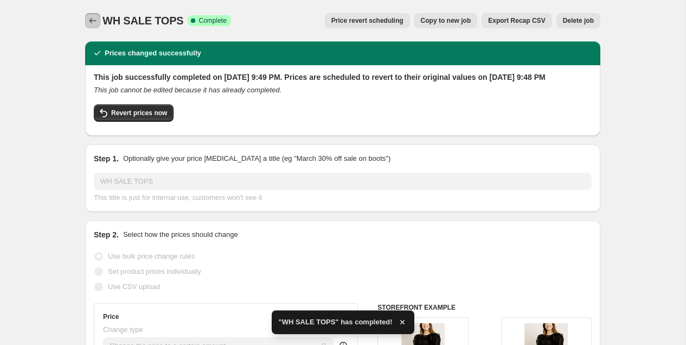
click at [92, 23] on icon "Price change jobs" at bounding box center [92, 20] width 11 height 11
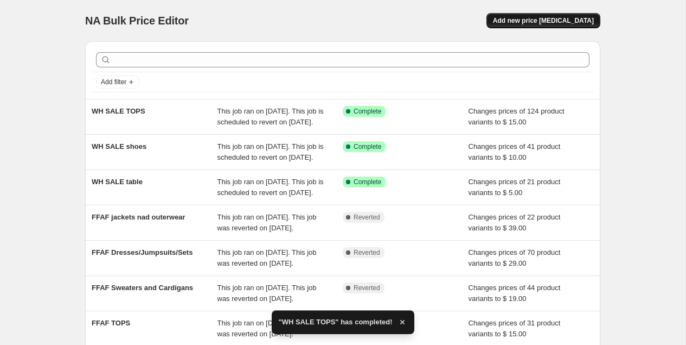
click at [551, 18] on span "Add new price [MEDICAL_DATA]" at bounding box center [543, 20] width 101 height 9
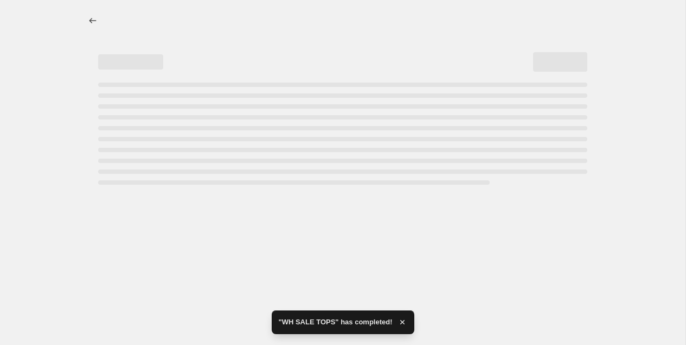
select select "percentage"
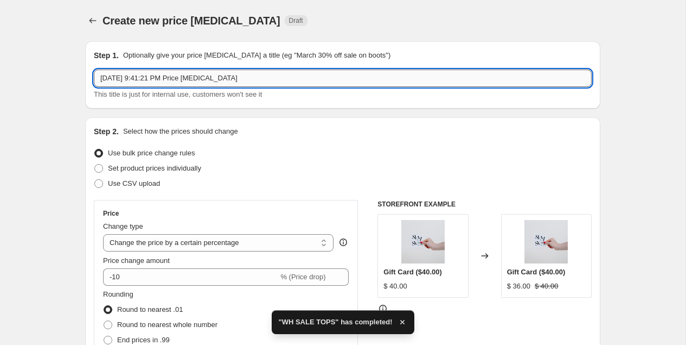
click at [143, 74] on input "[DATE] 9:41:21 PM Price [MEDICAL_DATA]" at bounding box center [343, 77] width 498 height 17
click at [143, 75] on input "[DATE] 9:41:21 PM Price [MEDICAL_DATA]" at bounding box center [343, 77] width 498 height 17
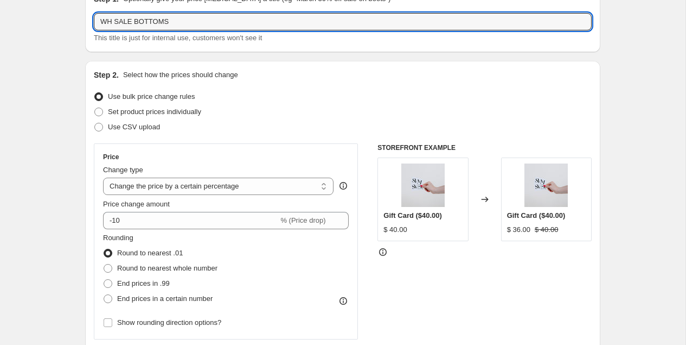
scroll to position [102, 0]
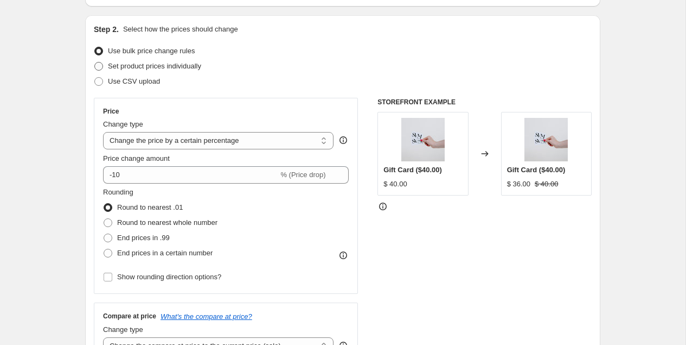
type input "WH SALE BOTTOMS"
click at [154, 68] on span "Set product prices individually" at bounding box center [154, 66] width 93 height 8
click at [95, 62] on input "Set product prices individually" at bounding box center [94, 62] width 1 height 1
radio input "true"
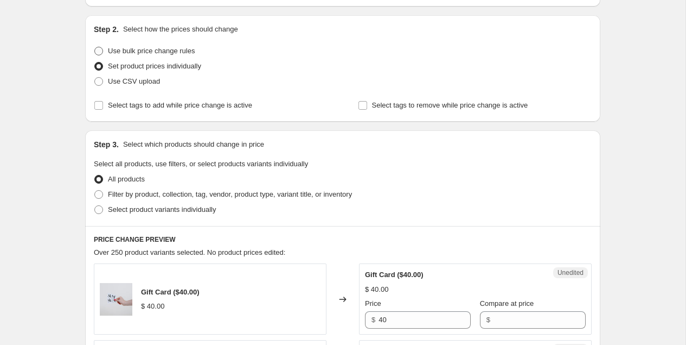
click at [155, 52] on span "Use bulk price change rules" at bounding box center [151, 51] width 87 height 8
click at [95, 47] on input "Use bulk price change rules" at bounding box center [94, 47] width 1 height 1
radio input "true"
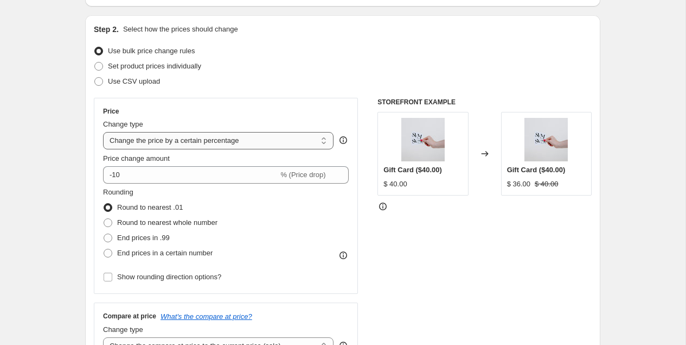
click at [174, 132] on select "Change the price to a certain amount Change the price by a certain amount Chang…" at bounding box center [218, 140] width 231 height 17
select select "to"
click at [103, 132] on select "Change the price to a certain amount Change the price by a certain amount Chang…" at bounding box center [218, 140] width 231 height 17
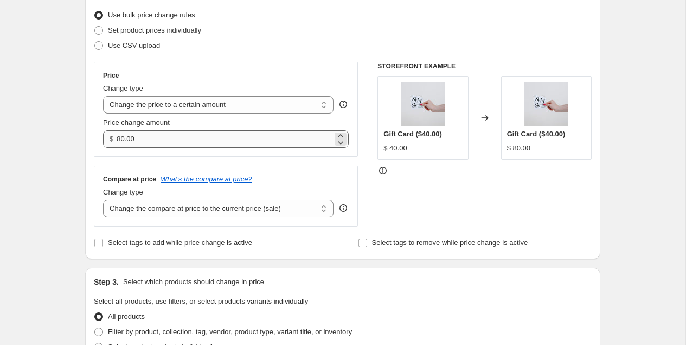
scroll to position [146, 0]
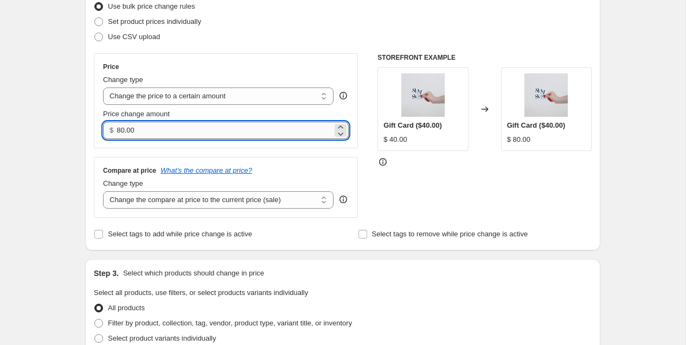
click at [154, 130] on input "80.00" at bounding box center [224, 130] width 215 height 17
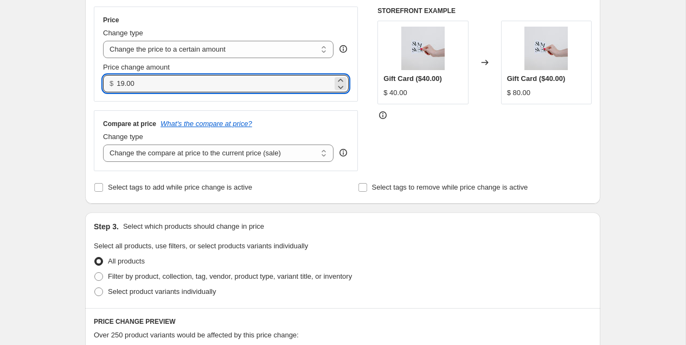
scroll to position [215, 0]
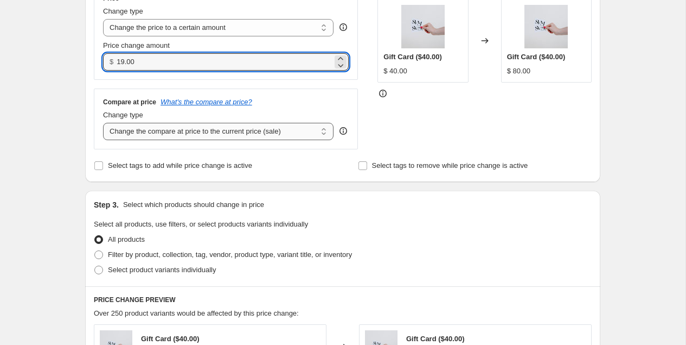
type input "19.00"
click at [188, 137] on select "Change the compare at price to the current price (sale) Change the compare at p…" at bounding box center [218, 131] width 231 height 17
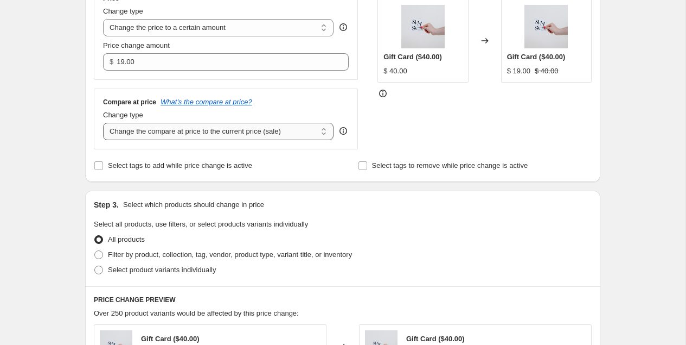
click at [103, 123] on select "Change the compare at price to the current price (sale) Change the compare at p…" at bounding box center [218, 131] width 231 height 17
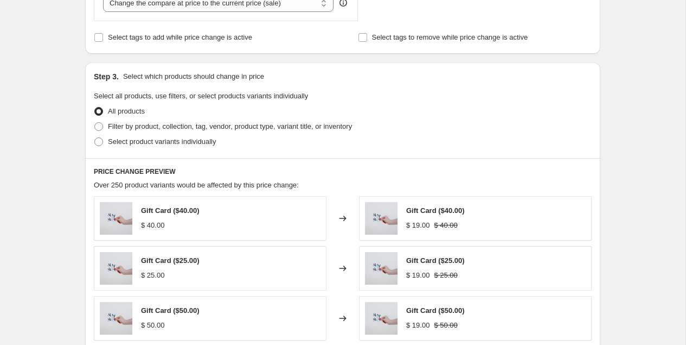
scroll to position [347, 0]
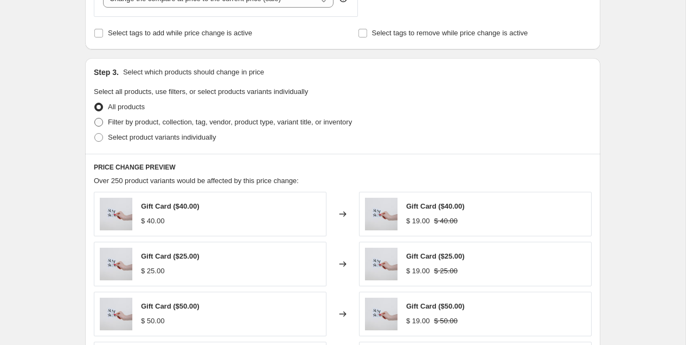
click at [149, 122] on span "Filter by product, collection, tag, vendor, product type, variant title, or inv…" at bounding box center [230, 122] width 244 height 8
click at [95, 118] on input "Filter by product, collection, tag, vendor, product type, variant title, or inv…" at bounding box center [94, 118] width 1 height 1
radio input "true"
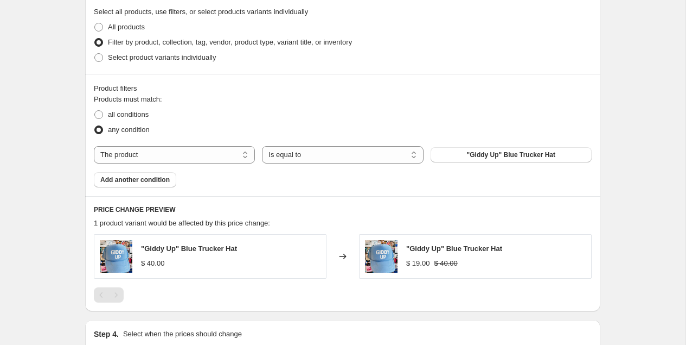
scroll to position [441, 0]
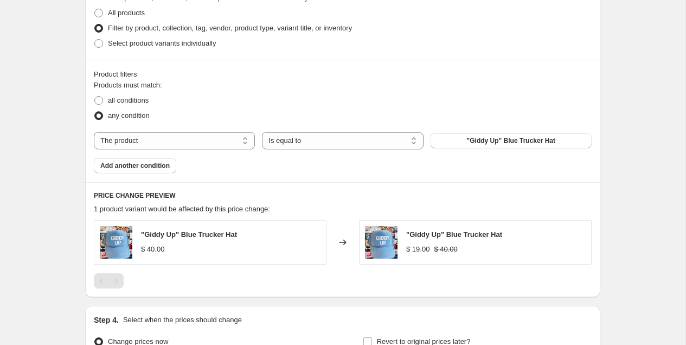
click at [216, 129] on div "Products must match: all conditions any condition The product The product's col…" at bounding box center [343, 126] width 498 height 93
click at [216, 136] on select "The product The product's collection The product's tag The product's vendor The…" at bounding box center [174, 140] width 161 height 17
select select "collection"
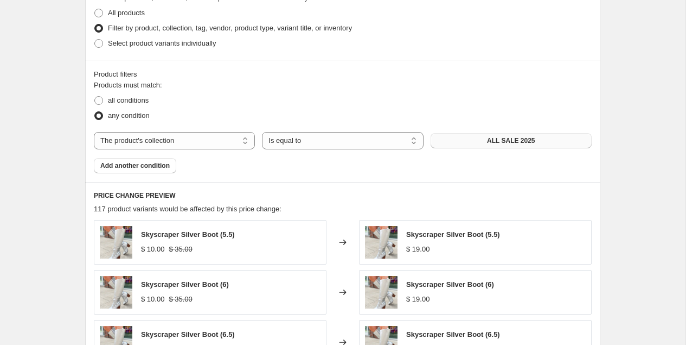
click at [459, 143] on button "ALL SALE 2025" at bounding box center [511, 140] width 161 height 15
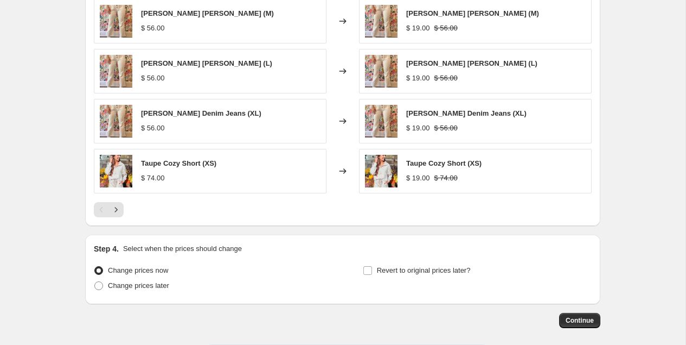
scroll to position [736, 0]
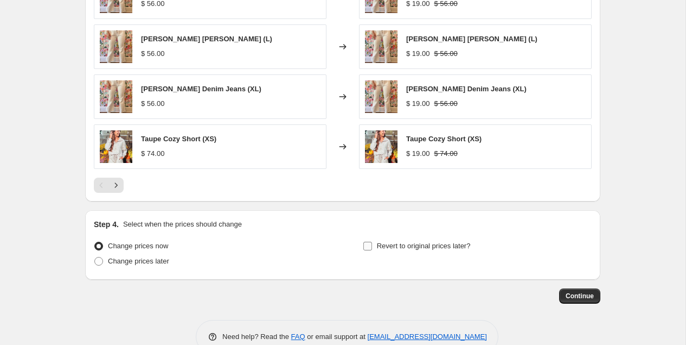
click at [396, 244] on span "Revert to original prices later?" at bounding box center [424, 245] width 94 height 8
click at [372, 244] on input "Revert to original prices later?" at bounding box center [368, 245] width 9 height 9
checkbox input "true"
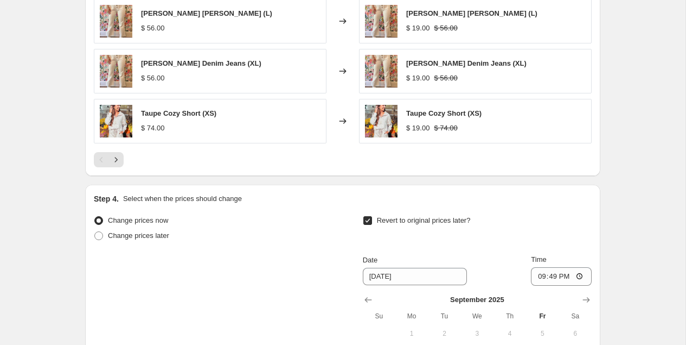
scroll to position [838, 0]
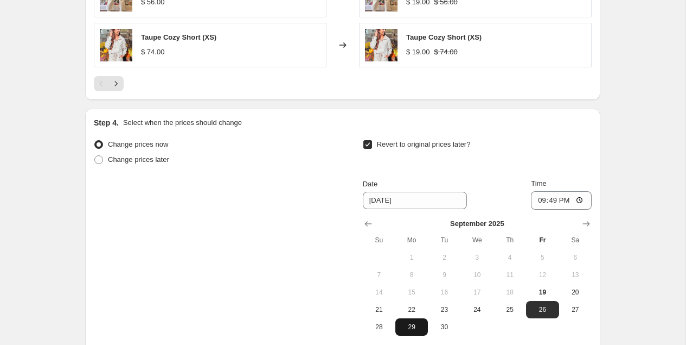
click at [416, 322] on span "29" at bounding box center [412, 326] width 24 height 9
type input "[DATE]"
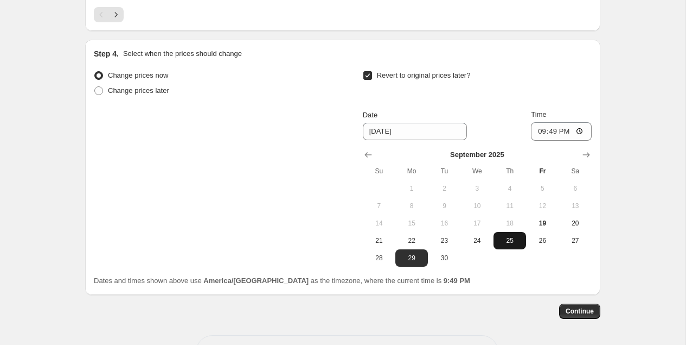
scroll to position [941, 0]
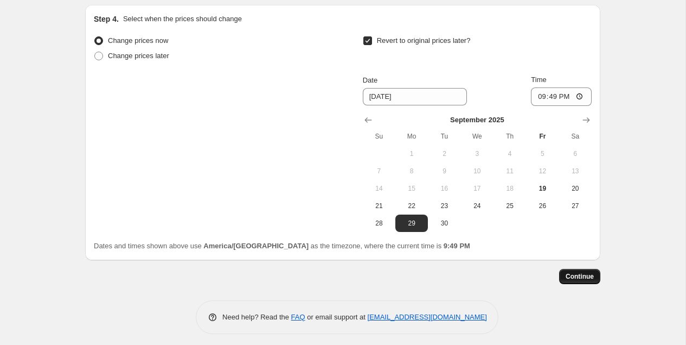
click at [576, 277] on button "Continue" at bounding box center [579, 276] width 41 height 15
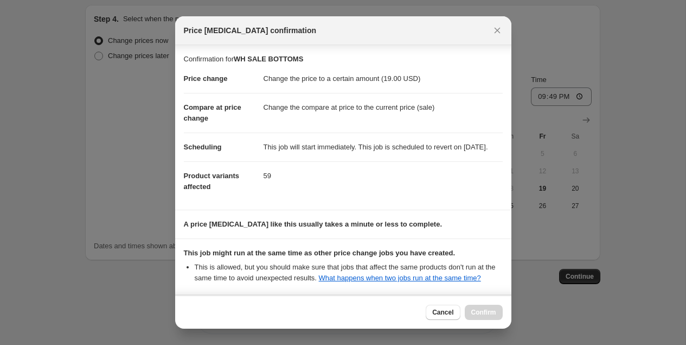
scroll to position [131, 0]
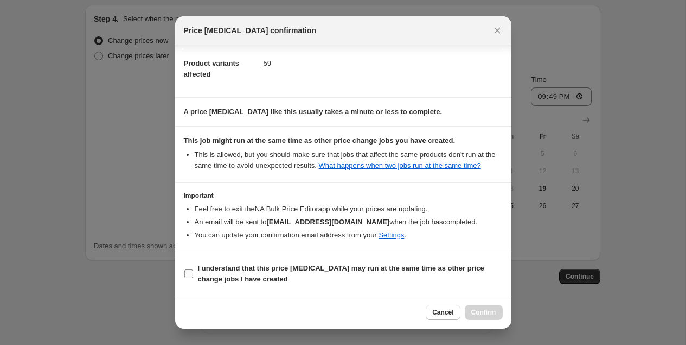
click at [262, 269] on b "I understand that this price [MEDICAL_DATA] may run at the same time as other p…" at bounding box center [341, 273] width 286 height 19
click at [193, 269] on input "I understand that this price [MEDICAL_DATA] may run at the same time as other p…" at bounding box center [188, 273] width 9 height 9
checkbox input "true"
click at [483, 311] on span "Confirm" at bounding box center [483, 312] width 25 height 9
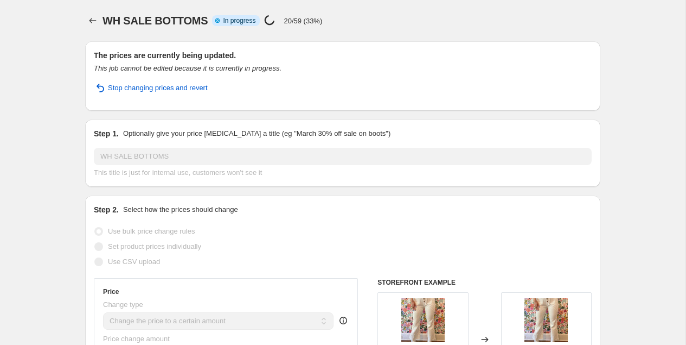
select select "collection"
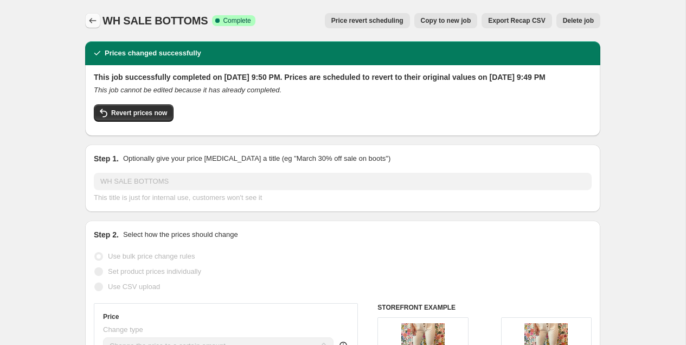
click at [86, 21] on button "Price change jobs" at bounding box center [92, 20] width 15 height 15
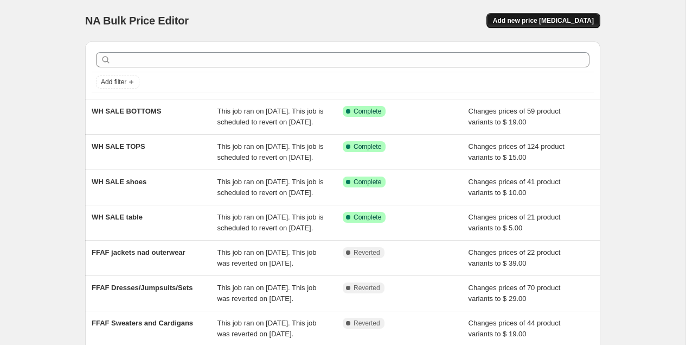
click at [517, 16] on button "Add new price [MEDICAL_DATA]" at bounding box center [544, 20] width 114 height 15
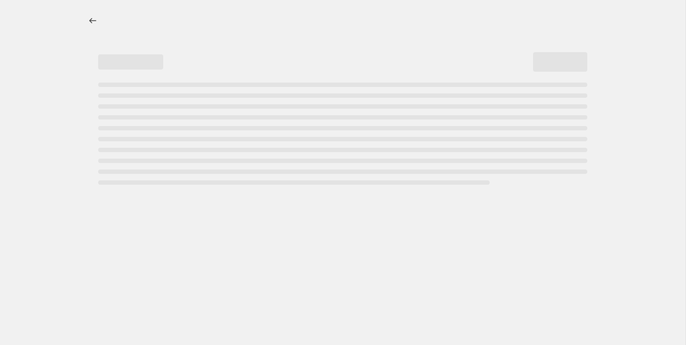
select select "percentage"
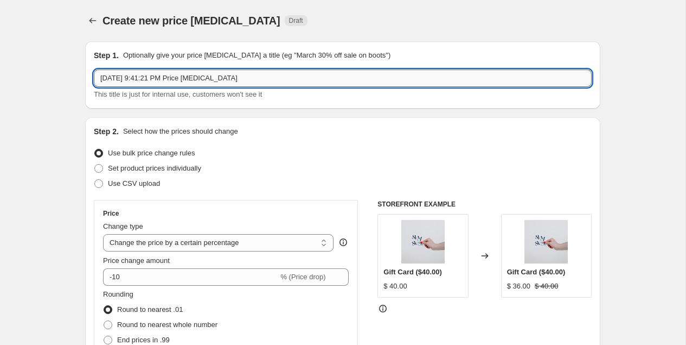
click at [137, 81] on input "[DATE] 9:41:21 PM Price [MEDICAL_DATA]" at bounding box center [343, 77] width 498 height 17
type input "WH SALE SWEATERS CARDIGANS"
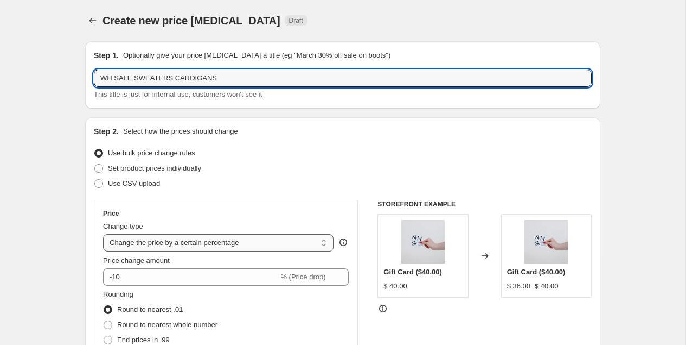
click at [174, 234] on select "Change the price to a certain amount Change the price by a certain amount Chang…" at bounding box center [218, 242] width 231 height 17
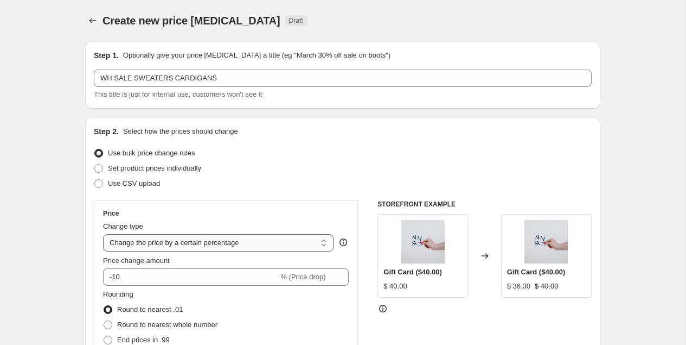
select select "to"
click at [103, 234] on select "Change the price to a certain amount Change the price by a certain amount Chang…" at bounding box center [218, 242] width 231 height 17
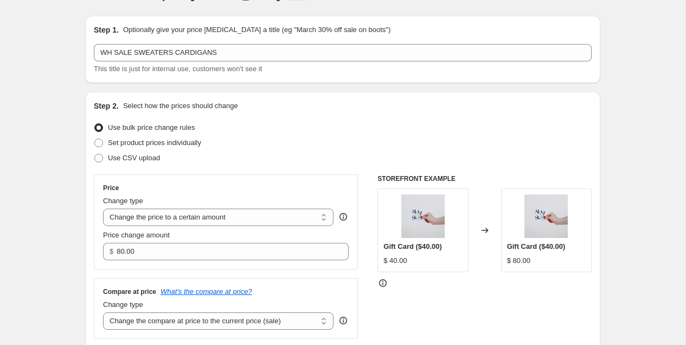
scroll to position [62, 0]
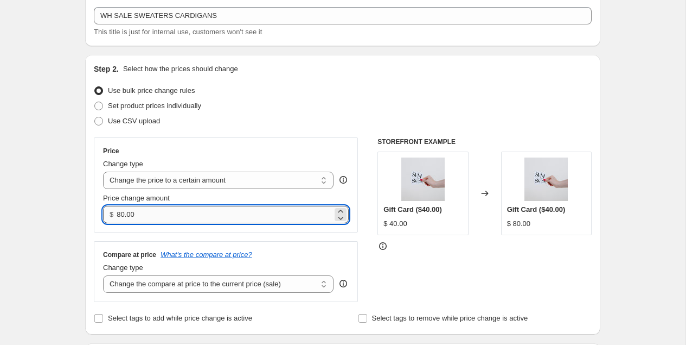
click at [144, 214] on input "80.00" at bounding box center [224, 214] width 215 height 17
click at [144, 215] on input "80.00" at bounding box center [224, 214] width 215 height 17
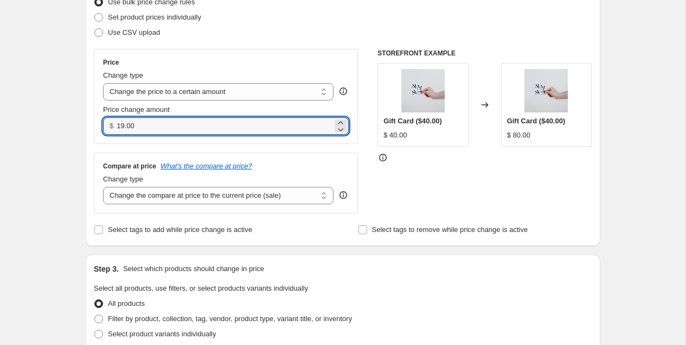
scroll to position [154, 0]
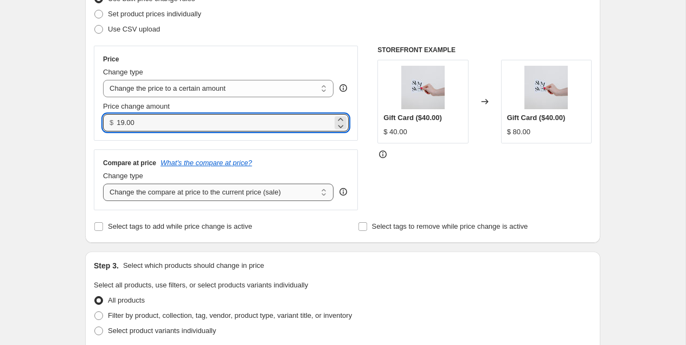
type input "19.00"
click at [137, 198] on select "Change the compare at price to the current price (sale) Change the compare at p…" at bounding box center [218, 191] width 231 height 17
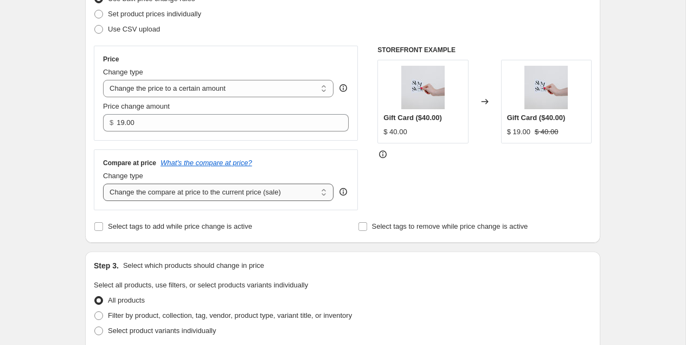
click at [103, 183] on select "Change the compare at price to the current price (sale) Change the compare at p…" at bounding box center [218, 191] width 231 height 17
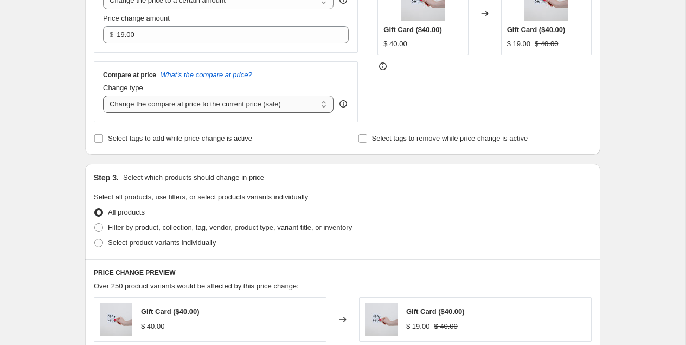
scroll to position [273, 0]
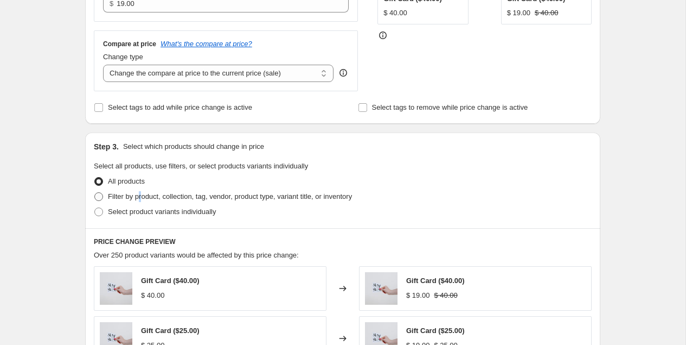
click at [142, 198] on span "Filter by product, collection, tag, vendor, product type, variant title, or inv…" at bounding box center [230, 196] width 244 height 8
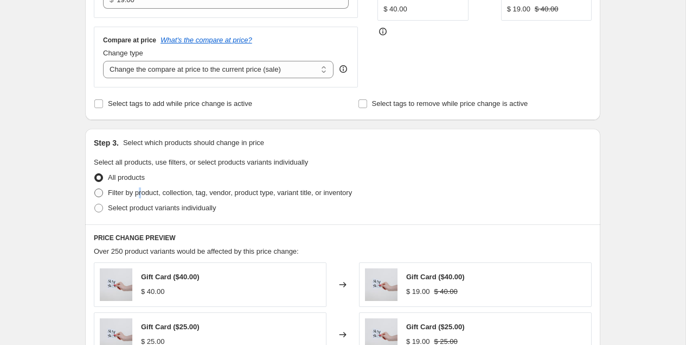
click at [162, 188] on span "Filter by product, collection, tag, vendor, product type, variant title, or inv…" at bounding box center [230, 192] width 244 height 8
click at [95, 188] on input "Filter by product, collection, tag, vendor, product type, variant title, or inv…" at bounding box center [94, 188] width 1 height 1
radio input "true"
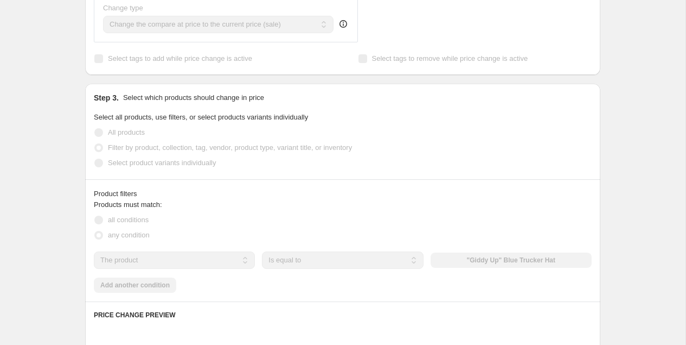
scroll to position [400, 0]
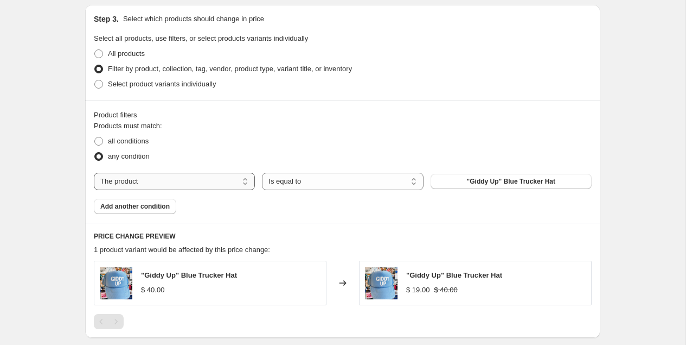
click at [170, 183] on select "The product The product's collection The product's tag The product's vendor The…" at bounding box center [174, 181] width 161 height 17
select select "collection"
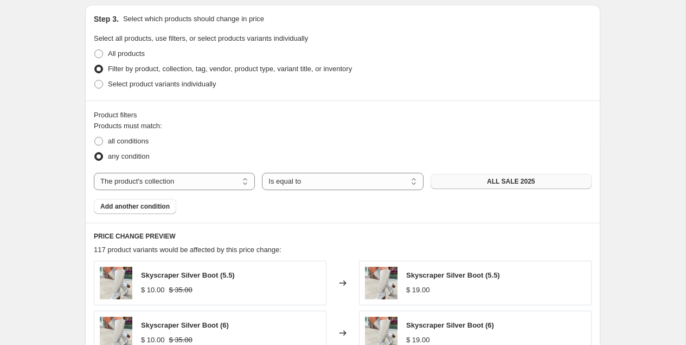
click at [494, 177] on span "ALL SALE 2025" at bounding box center [511, 181] width 48 height 9
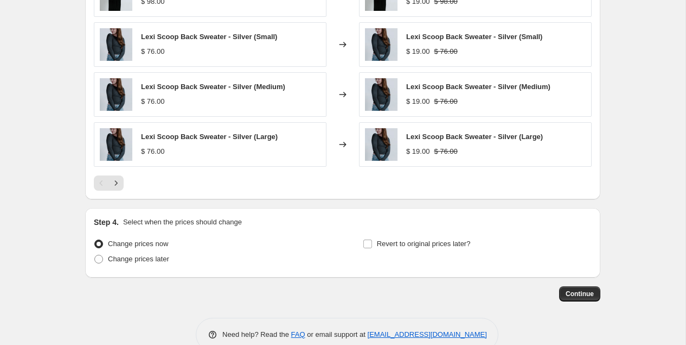
scroll to position [756, 0]
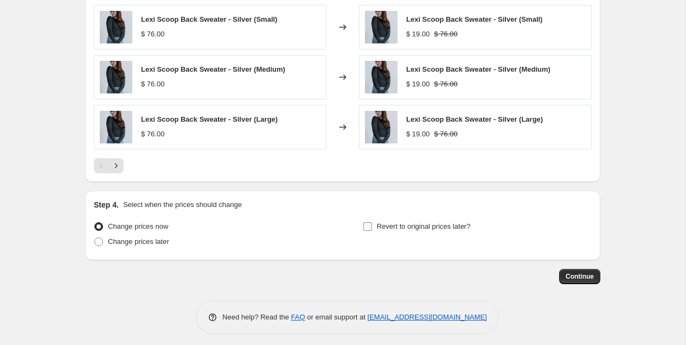
click at [401, 219] on label "Revert to original prices later?" at bounding box center [417, 226] width 108 height 15
click at [372, 222] on input "Revert to original prices later?" at bounding box center [368, 226] width 9 height 9
checkbox input "true"
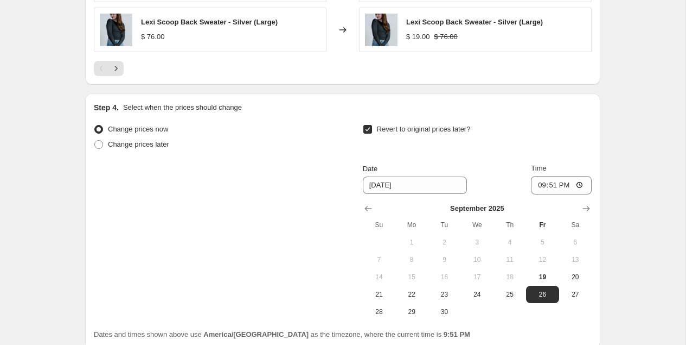
scroll to position [896, 0]
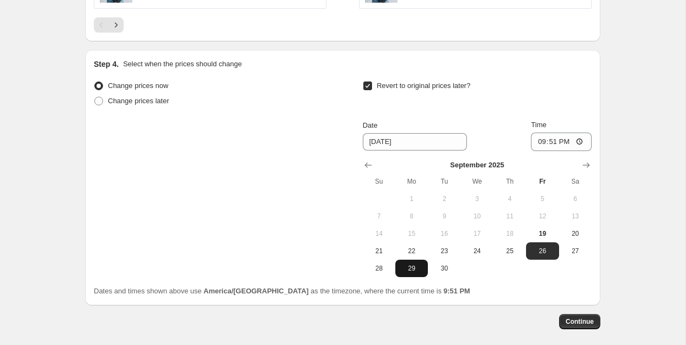
click at [413, 265] on span "29" at bounding box center [412, 268] width 24 height 9
type input "[DATE]"
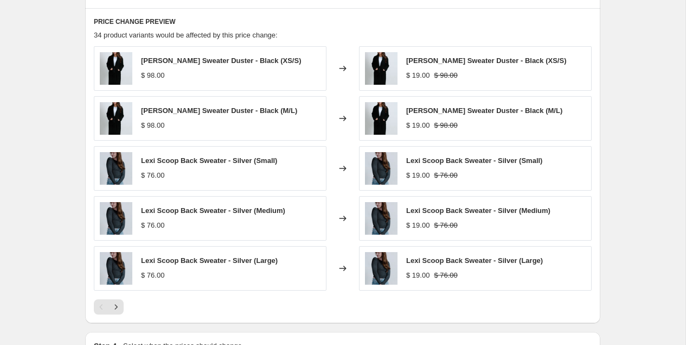
scroll to position [613, 0]
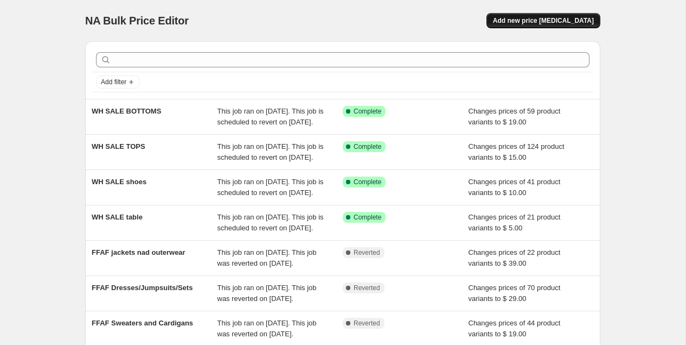
click at [570, 22] on span "Add new price [MEDICAL_DATA]" at bounding box center [543, 20] width 101 height 9
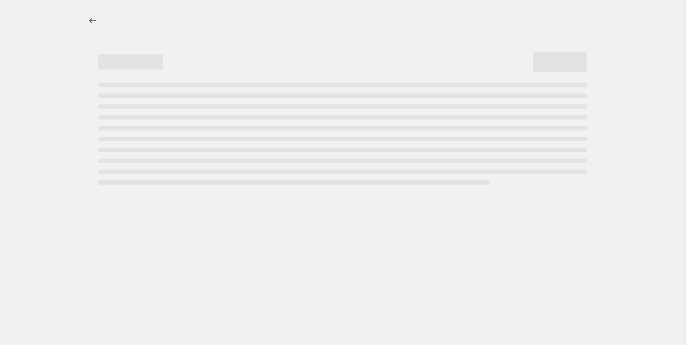
select select "percentage"
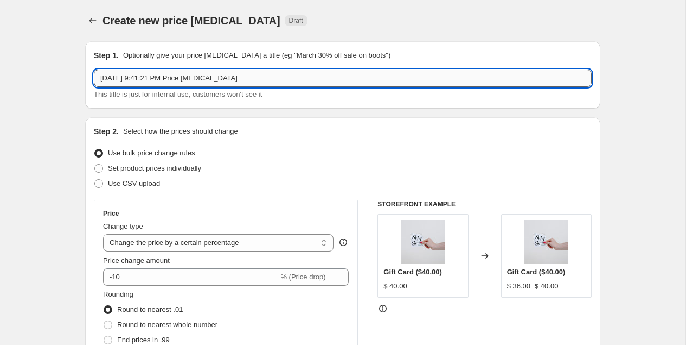
click at [189, 75] on input "[DATE] 9:41:21 PM Price [MEDICAL_DATA]" at bounding box center [343, 77] width 498 height 17
click at [189, 76] on input "[DATE] 9:41:21 PM Price [MEDICAL_DATA]" at bounding box center [343, 77] width 498 height 17
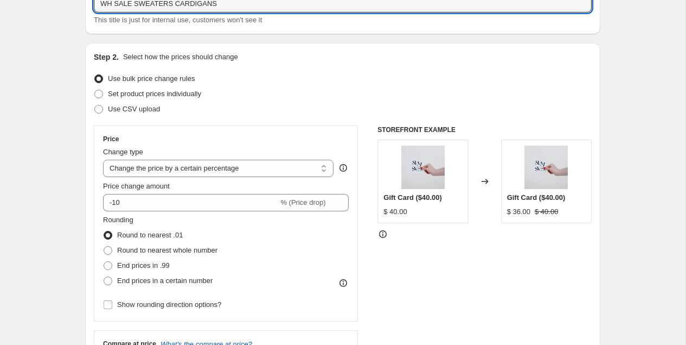
scroll to position [77, 0]
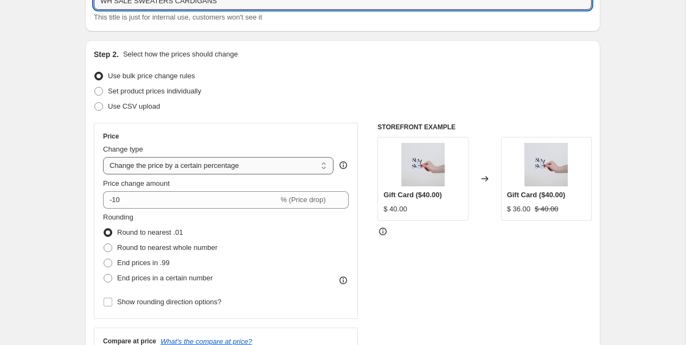
type input "WH SALE SWEATERS CARDIGANS"
click at [186, 168] on select "Change the price to a certain amount Change the price by a certain amount Chang…" at bounding box center [218, 165] width 231 height 17
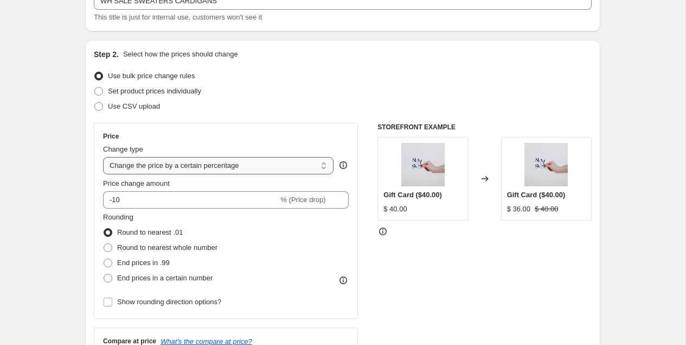
select select "to"
click at [103, 157] on select "Change the price to a certain amount Change the price by a certain amount Chang…" at bounding box center [218, 165] width 231 height 17
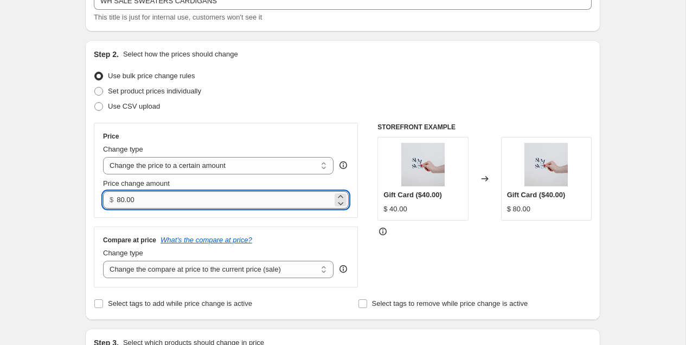
click at [158, 195] on input "80.00" at bounding box center [224, 199] width 215 height 17
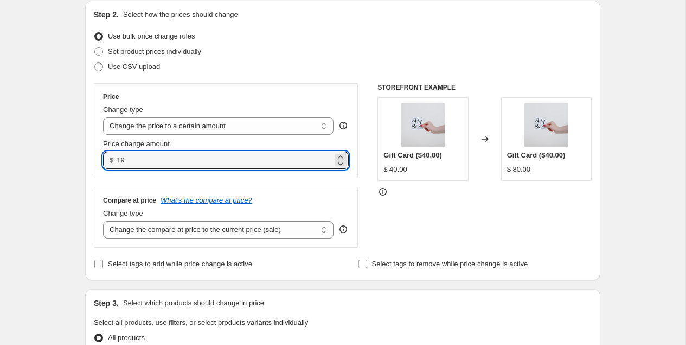
scroll to position [142, 0]
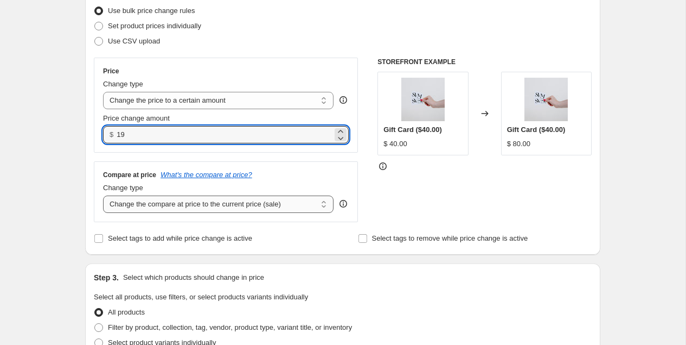
type input "19.00"
click at [193, 202] on select "Change the compare at price to the current price (sale) Change the compare at p…" at bounding box center [218, 203] width 231 height 17
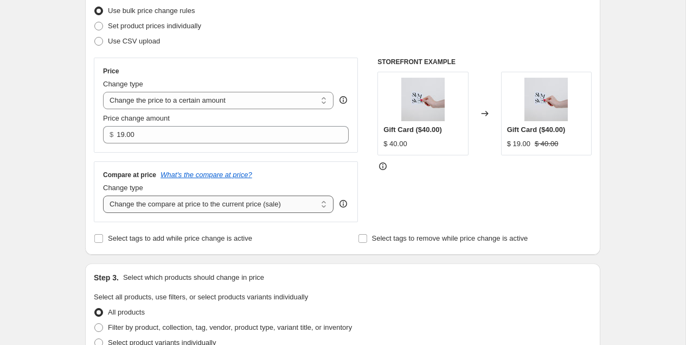
click at [103, 195] on select "Change the compare at price to the current price (sale) Change the compare at p…" at bounding box center [218, 203] width 231 height 17
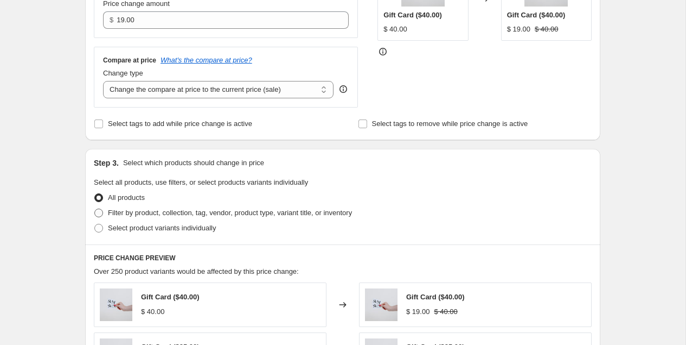
click at [173, 211] on span "Filter by product, collection, tag, vendor, product type, variant title, or inv…" at bounding box center [230, 212] width 244 height 8
click at [95, 209] on input "Filter by product, collection, tag, vendor, product type, variant title, or inv…" at bounding box center [94, 208] width 1 height 1
radio input "true"
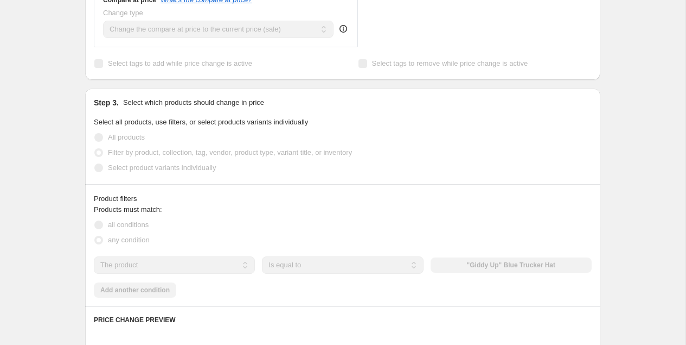
scroll to position [371, 0]
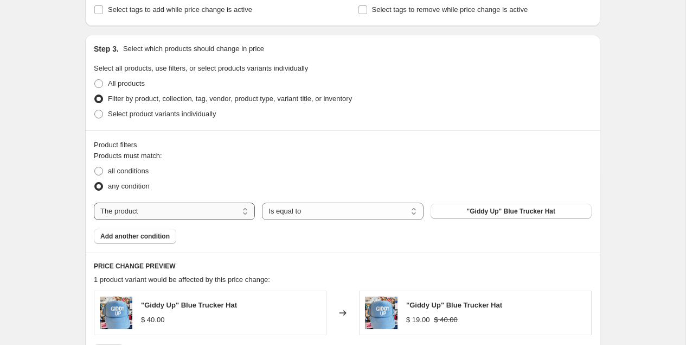
click at [221, 207] on select "The product The product's collection The product's tag The product's vendor The…" at bounding box center [174, 210] width 161 height 17
click at [94, 202] on select "The product The product's collection The product's tag The product's vendor The…" at bounding box center [174, 210] width 161 height 17
click at [219, 208] on select "The product The product's collection The product's tag The product's vendor The…" at bounding box center [174, 210] width 161 height 17
select select "collection"
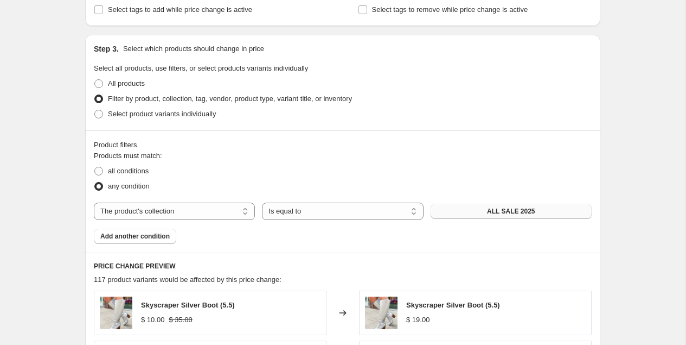
click at [474, 205] on button "ALL SALE 2025" at bounding box center [511, 210] width 161 height 15
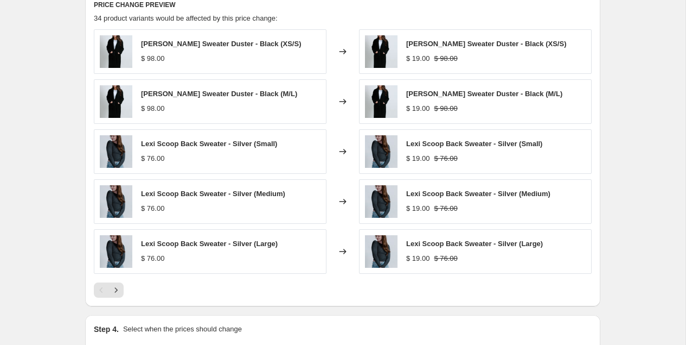
scroll to position [756, 0]
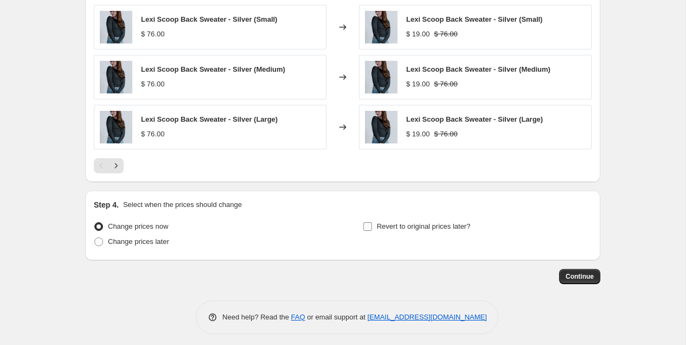
click at [447, 222] on span "Revert to original prices later?" at bounding box center [424, 226] width 94 height 8
click at [372, 222] on input "Revert to original prices later?" at bounding box center [368, 226] width 9 height 9
checkbox input "true"
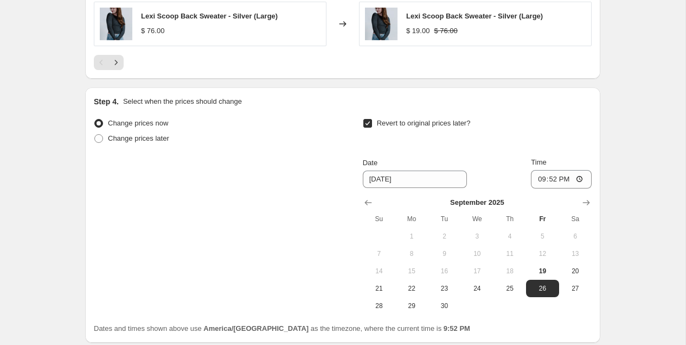
scroll to position [941, 0]
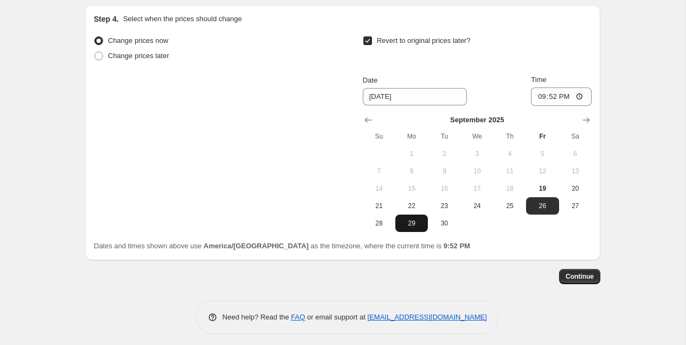
click at [414, 214] on button "29" at bounding box center [412, 222] width 33 height 17
type input "[DATE]"
click at [575, 272] on span "Continue" at bounding box center [580, 276] width 28 height 9
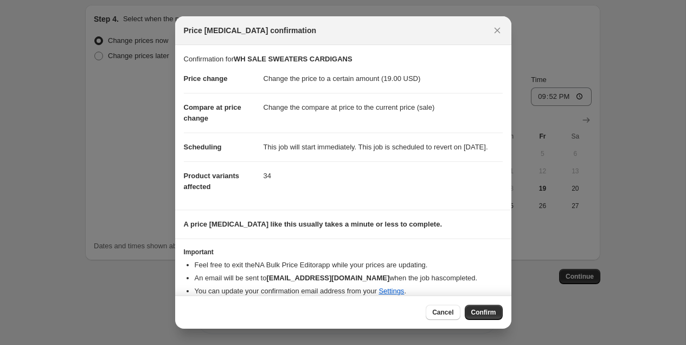
scroll to position [21, 0]
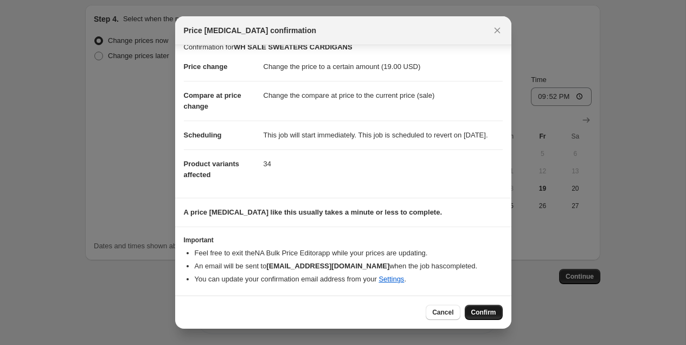
click at [491, 306] on button "Confirm" at bounding box center [484, 311] width 38 height 15
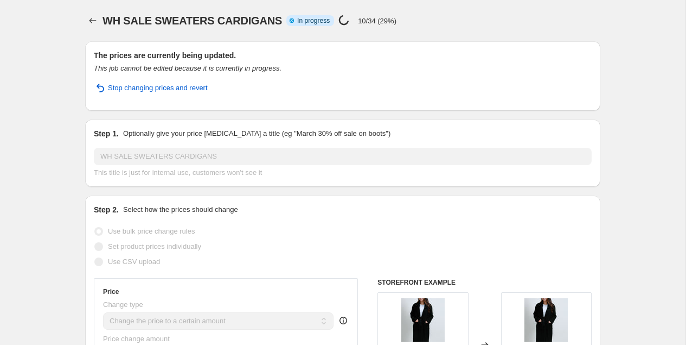
select select "collection"
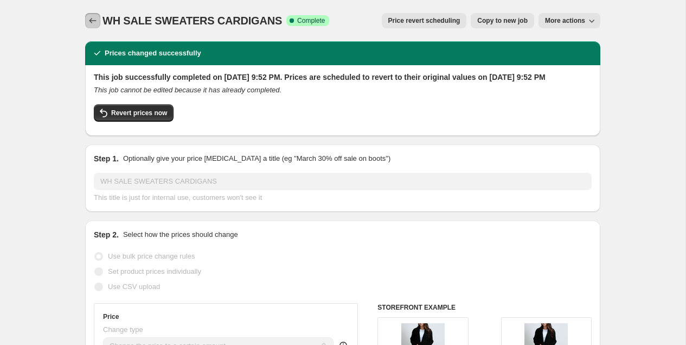
click at [93, 23] on icon "Price change jobs" at bounding box center [92, 20] width 11 height 11
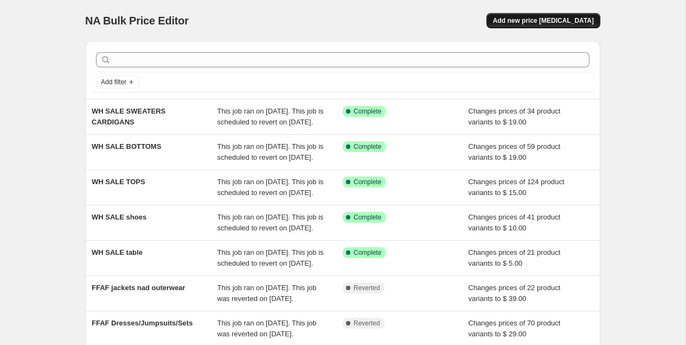
click at [556, 17] on span "Add new price [MEDICAL_DATA]" at bounding box center [543, 20] width 101 height 9
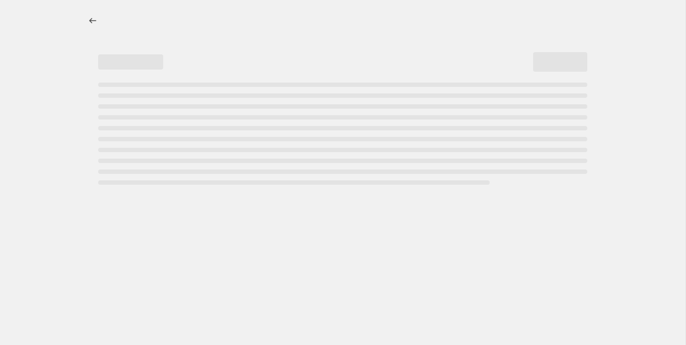
select select "percentage"
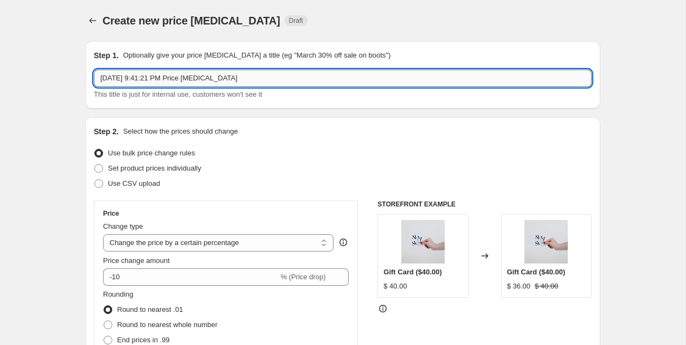
click at [175, 77] on input "[DATE] 9:41:21 PM Price [MEDICAL_DATA]" at bounding box center [343, 77] width 498 height 17
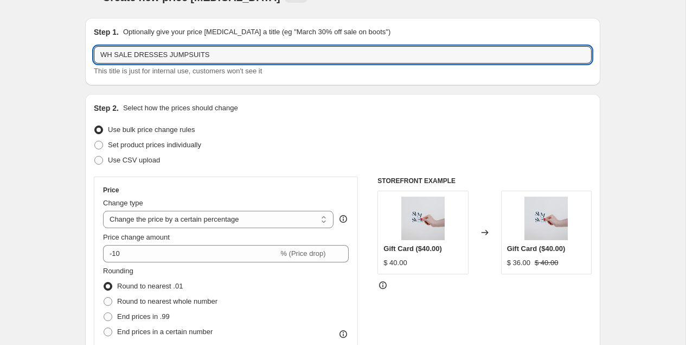
scroll to position [44, 0]
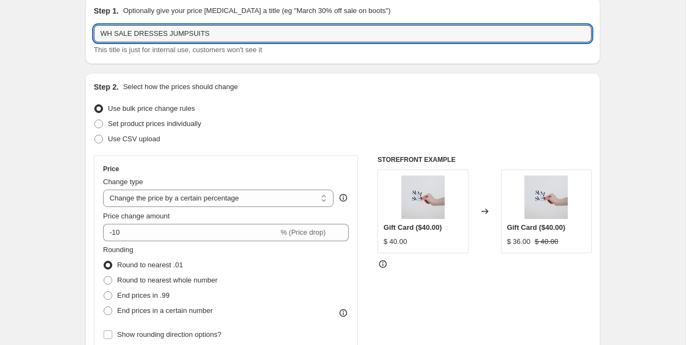
type input "WH SALE DRESSES JUMPSUITS"
click at [162, 184] on div "Change type" at bounding box center [218, 181] width 231 height 11
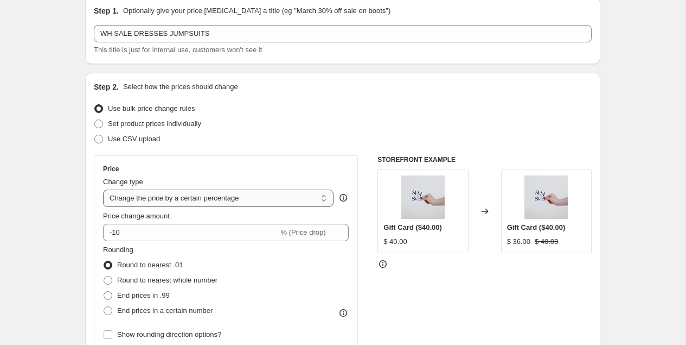
click at [162, 190] on select "Change the price to a certain amount Change the price by a certain amount Chang…" at bounding box center [218, 197] width 231 height 17
select select "to"
click at [103, 189] on select "Change the price to a certain amount Change the price by a certain amount Chang…" at bounding box center [218, 197] width 231 height 17
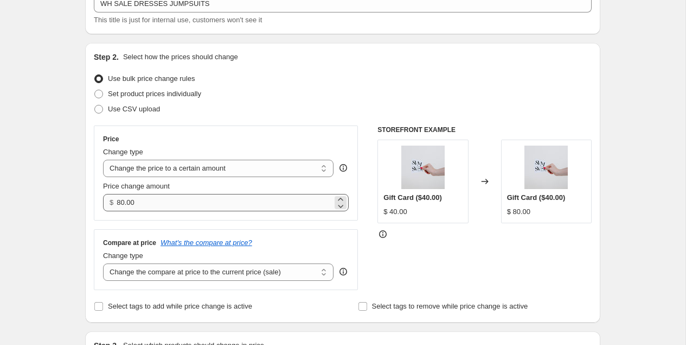
scroll to position [91, 0]
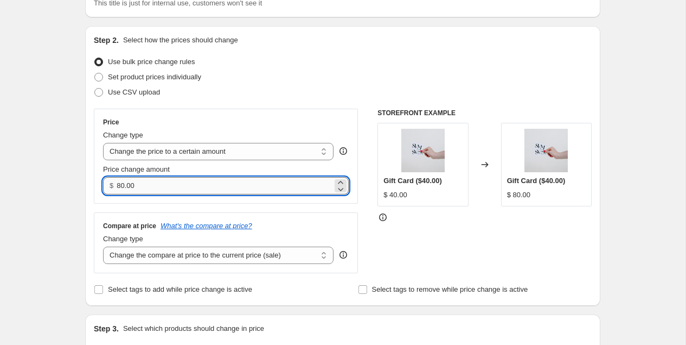
click at [151, 187] on input "80.00" at bounding box center [224, 185] width 215 height 17
type input "29.00"
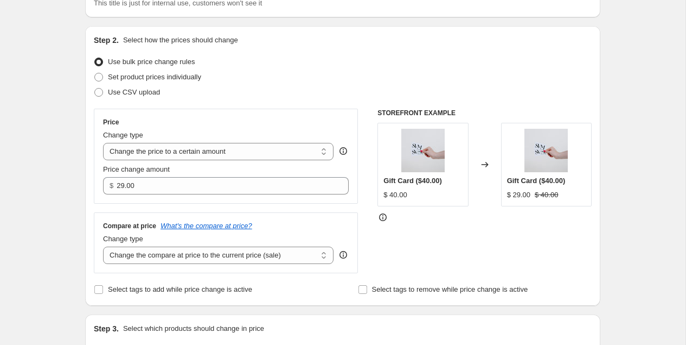
click at [140, 206] on div "Price Change type Change the price to a certain amount Change the price by a ce…" at bounding box center [226, 191] width 264 height 164
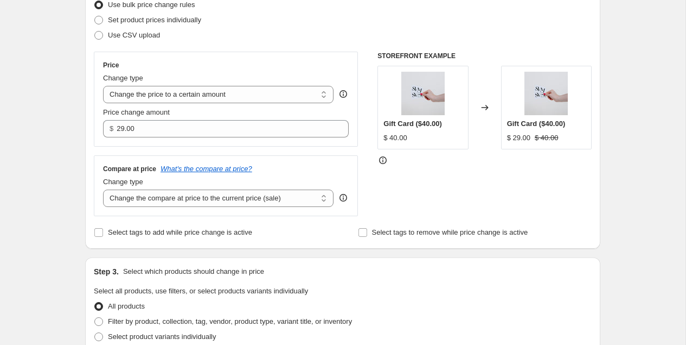
scroll to position [156, 0]
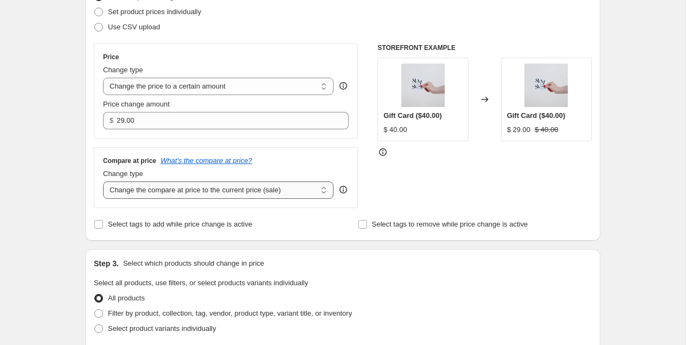
click at [148, 188] on select "Change the compare at price to the current price (sale) Change the compare at p…" at bounding box center [218, 189] width 231 height 17
click at [103, 181] on select "Change the compare at price to the current price (sale) Change the compare at p…" at bounding box center [218, 189] width 231 height 17
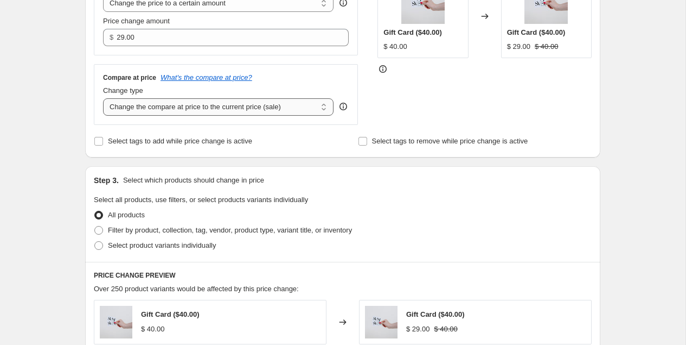
scroll to position [242, 0]
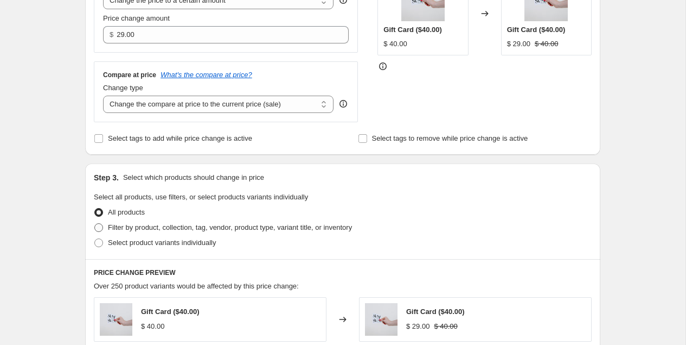
click at [138, 230] on span "Filter by product, collection, tag, vendor, product type, variant title, or inv…" at bounding box center [230, 227] width 244 height 11
click at [95, 224] on input "Filter by product, collection, tag, vendor, product type, variant title, or inv…" at bounding box center [94, 223] width 1 height 1
radio input "true"
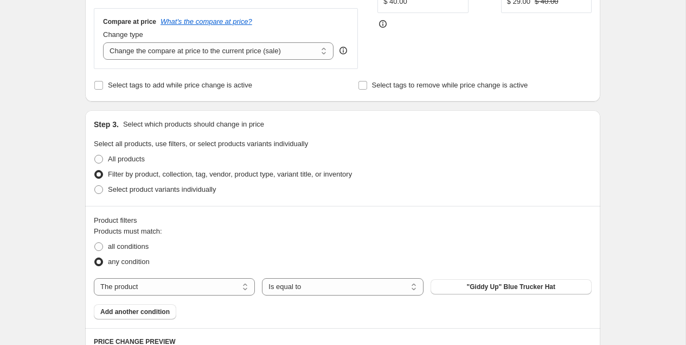
scroll to position [355, 0]
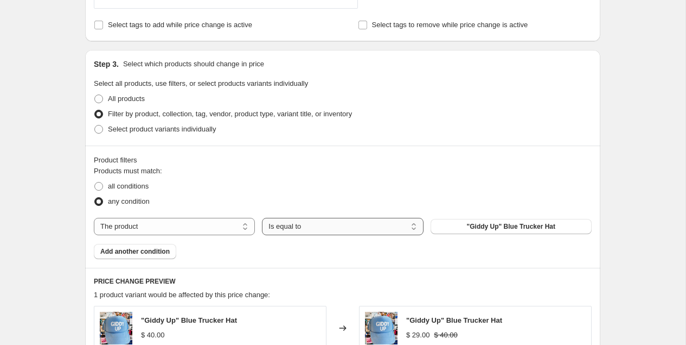
click at [269, 220] on select "Is equal to Is not equal to" at bounding box center [342, 226] width 161 height 17
click at [210, 225] on select "The product The product's collection The product's tag The product's vendor The…" at bounding box center [174, 226] width 161 height 17
select select "collection"
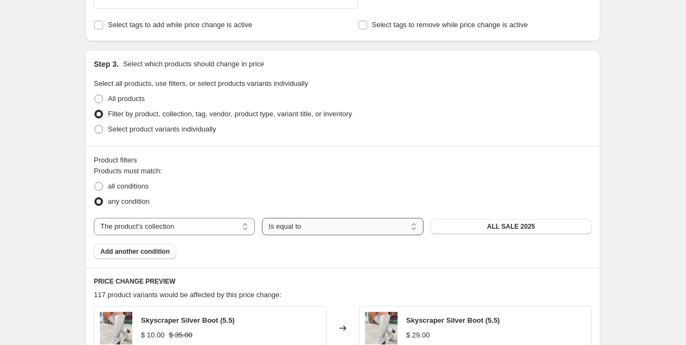
click at [296, 224] on select "Is equal to Is not equal to" at bounding box center [342, 226] width 161 height 17
click at [262, 218] on select "Is equal to Is not equal to" at bounding box center [342, 226] width 161 height 17
click at [464, 227] on button "ALL SALE 2025" at bounding box center [511, 226] width 161 height 15
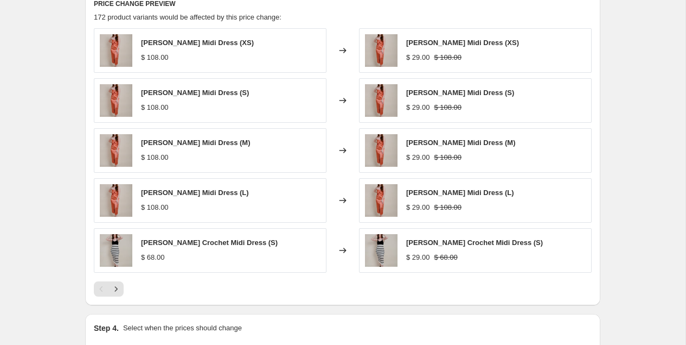
scroll to position [762, 0]
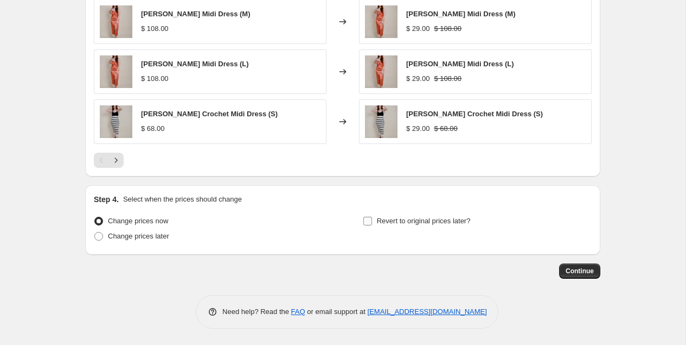
click at [393, 224] on span "Revert to original prices later?" at bounding box center [424, 220] width 94 height 8
click at [372, 224] on input "Revert to original prices later?" at bounding box center [368, 220] width 9 height 9
checkbox input "true"
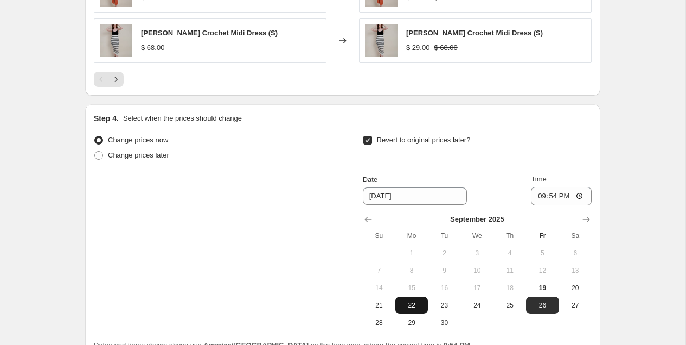
scroll to position [910, 0]
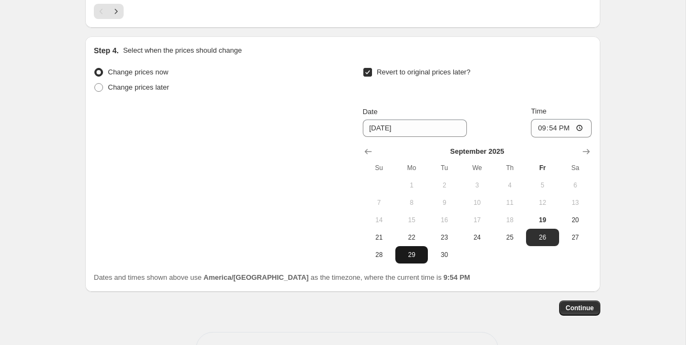
click at [412, 254] on span "29" at bounding box center [412, 254] width 24 height 9
type input "[DATE]"
click at [564, 305] on button "Continue" at bounding box center [579, 307] width 41 height 15
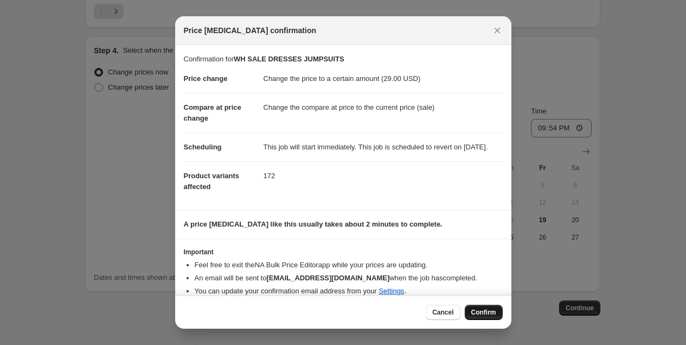
click at [473, 304] on button "Confirm" at bounding box center [484, 311] width 38 height 15
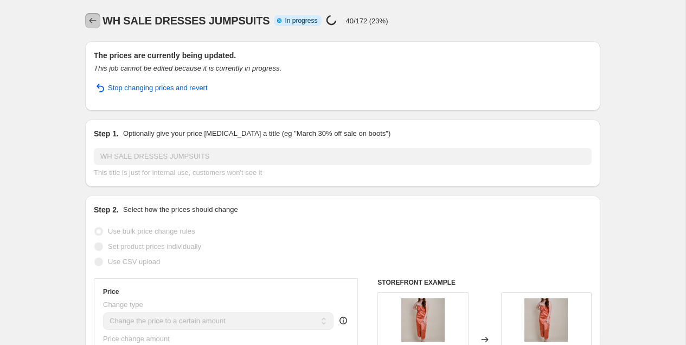
click at [88, 19] on icon "Price change jobs" at bounding box center [92, 20] width 11 height 11
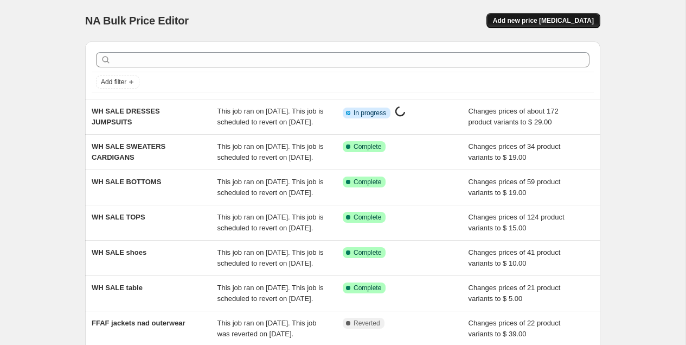
click at [591, 19] on span "Add new price [MEDICAL_DATA]" at bounding box center [543, 20] width 101 height 9
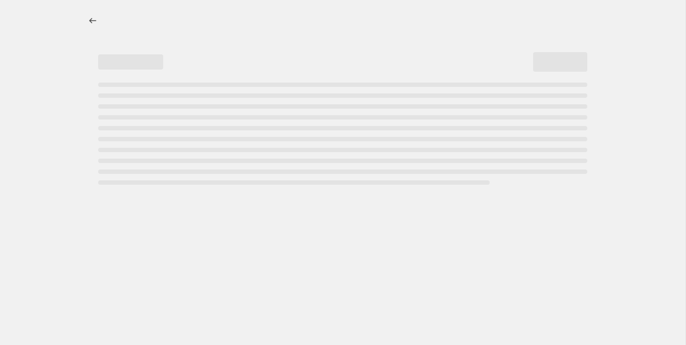
select select "percentage"
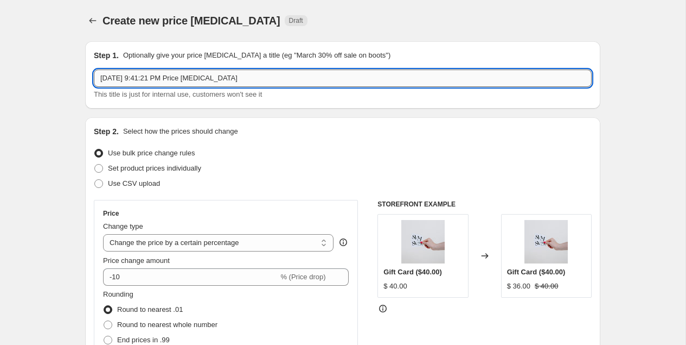
click at [169, 81] on input "[DATE] 9:41:21 PM Price [MEDICAL_DATA]" at bounding box center [343, 77] width 498 height 17
click at [169, 82] on input "[DATE] 9:41:21 PM Price [MEDICAL_DATA]" at bounding box center [343, 77] width 498 height 17
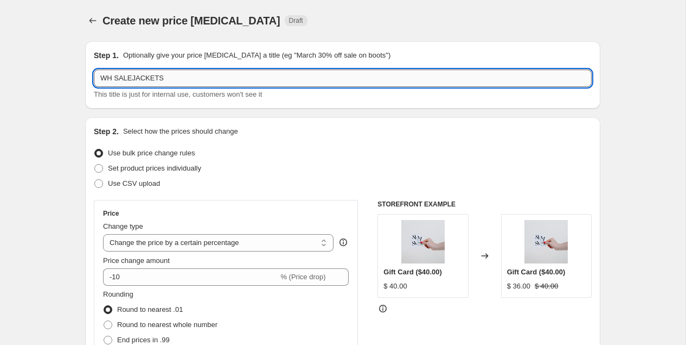
click at [129, 79] on input "WH SALEJACKETS" at bounding box center [343, 77] width 498 height 17
click at [131, 80] on input "WH SALEJACKETS" at bounding box center [343, 77] width 498 height 17
click at [134, 79] on input "WH SALEJACKETS" at bounding box center [343, 77] width 498 height 17
click at [175, 80] on input "WH SALE JACKETS" at bounding box center [343, 77] width 498 height 17
type input "WH SALE JACKETS / OUTERWEAR"
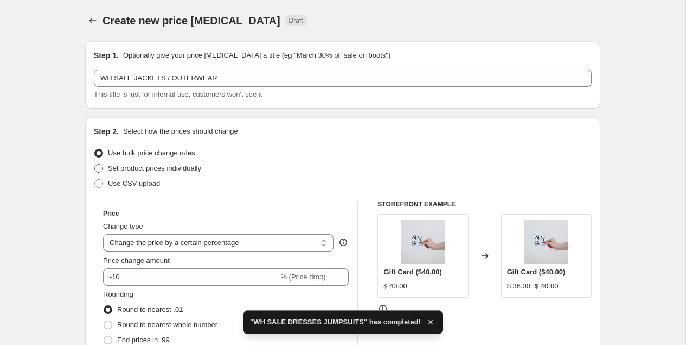
scroll to position [21, 0]
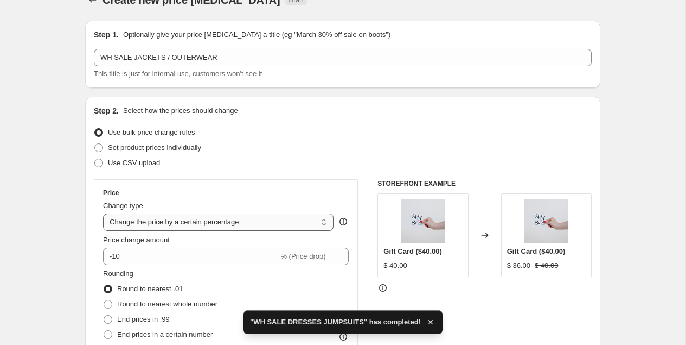
click at [154, 224] on select "Change the price to a certain amount Change the price by a certain amount Chang…" at bounding box center [218, 221] width 231 height 17
select select "to"
click at [103, 213] on select "Change the price to a certain amount Change the price by a certain amount Chang…" at bounding box center [218, 221] width 231 height 17
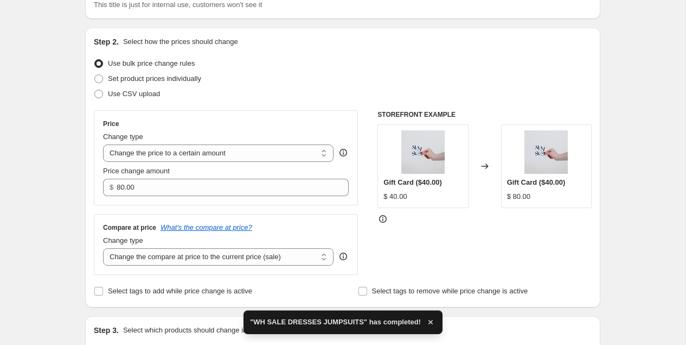
scroll to position [104, 0]
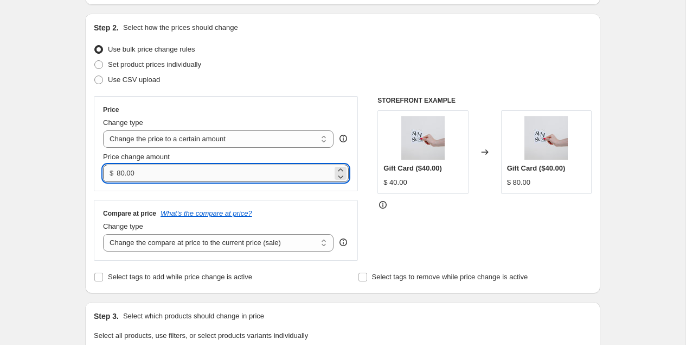
click at [148, 170] on input "80.00" at bounding box center [224, 172] width 215 height 17
type input "38.93"
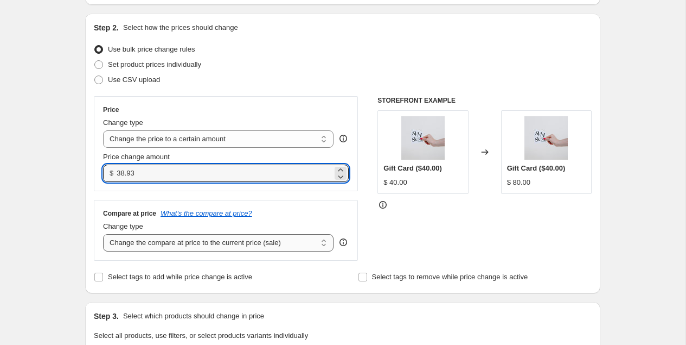
click at [180, 241] on select "Change the compare at price to the current price (sale) Change the compare at p…" at bounding box center [218, 242] width 231 height 17
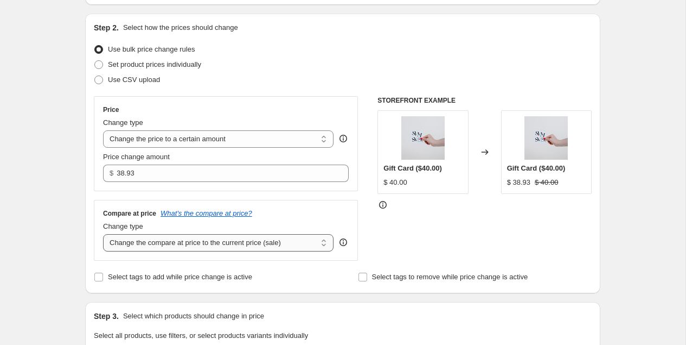
click at [103, 234] on select "Change the compare at price to the current price (sale) Change the compare at p…" at bounding box center [218, 242] width 231 height 17
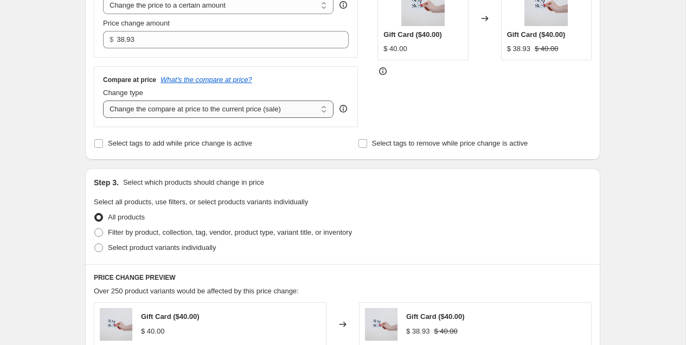
scroll to position [252, 0]
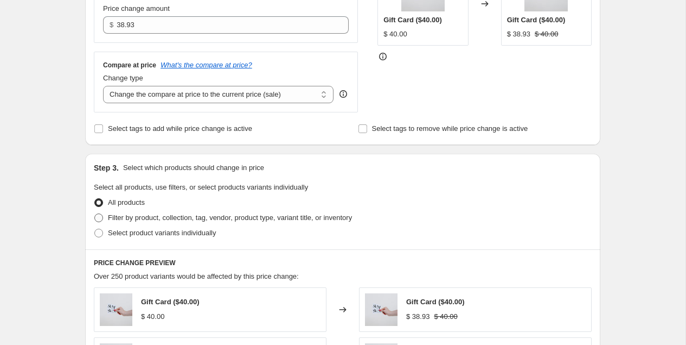
click at [156, 214] on span "Filter by product, collection, tag, vendor, product type, variant title, or inv…" at bounding box center [230, 217] width 244 height 8
click at [95, 214] on input "Filter by product, collection, tag, vendor, product type, variant title, or inv…" at bounding box center [94, 213] width 1 height 1
radio input "true"
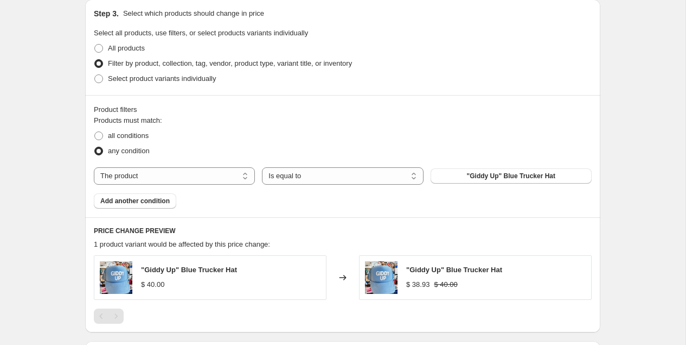
scroll to position [407, 0]
click at [158, 176] on select "The product The product's collection The product's tag The product's vendor The…" at bounding box center [174, 174] width 161 height 17
select select "collection"
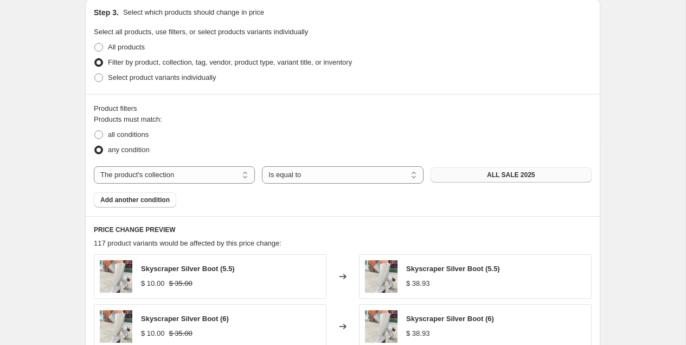
click at [456, 172] on button "ALL SALE 2025" at bounding box center [511, 174] width 161 height 15
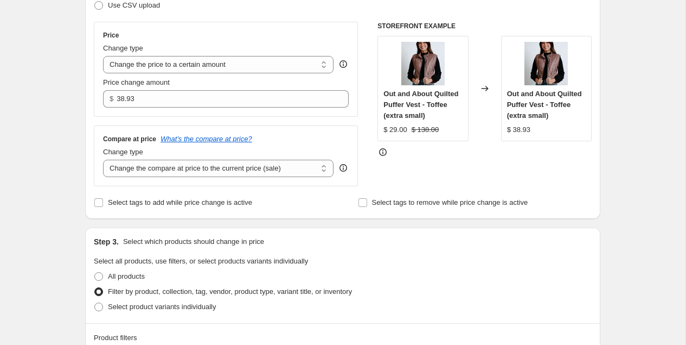
scroll to position [171, 0]
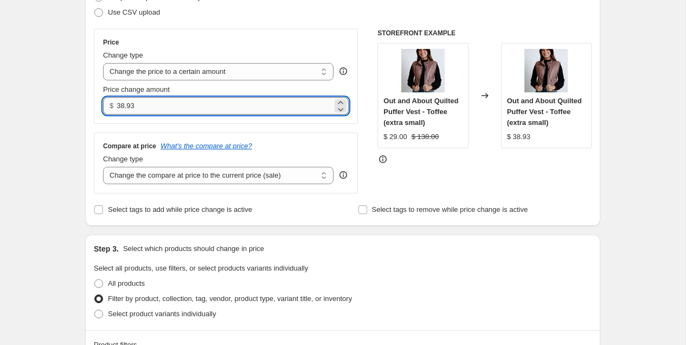
click at [161, 107] on input "38.93" at bounding box center [224, 105] width 215 height 17
type input "2"
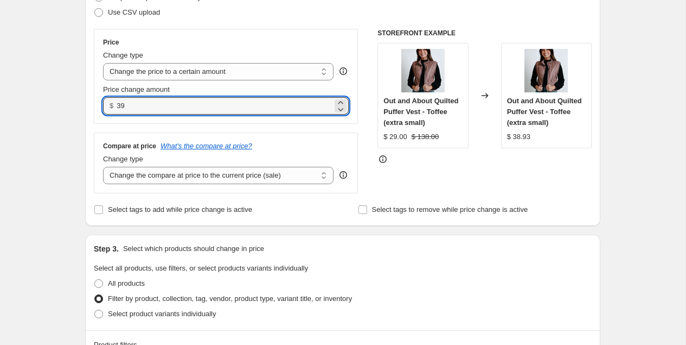
type input "39.00"
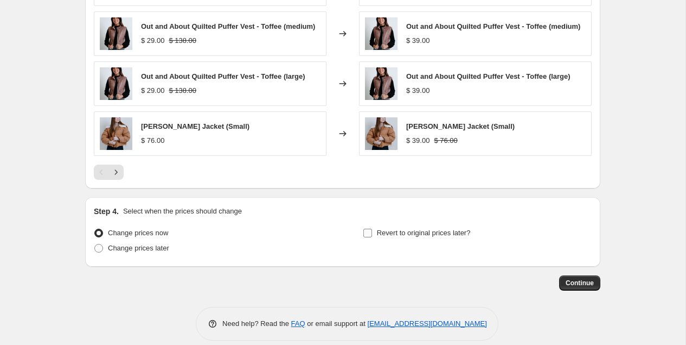
click at [405, 231] on span "Revert to original prices later?" at bounding box center [424, 232] width 94 height 8
click at [372, 231] on input "Revert to original prices later?" at bounding box center [368, 232] width 9 height 9
checkbox input "true"
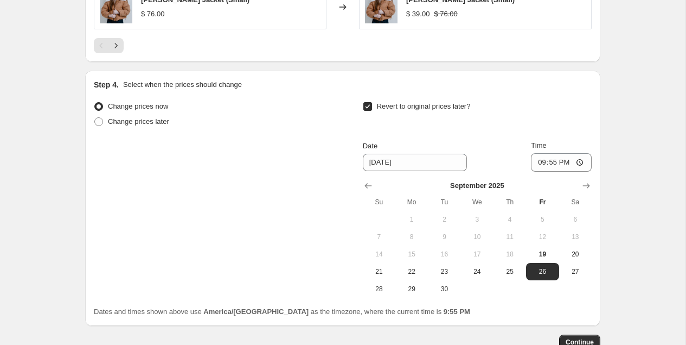
scroll to position [948, 0]
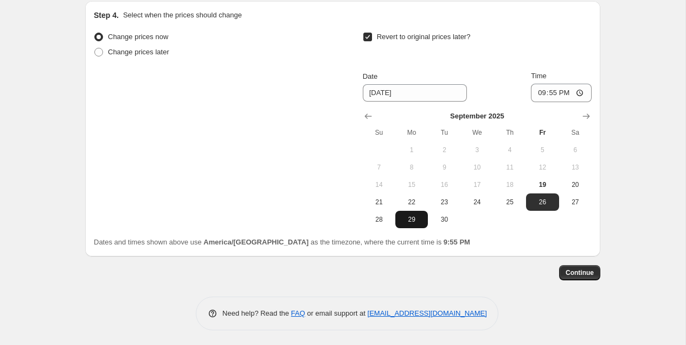
click at [415, 220] on span "29" at bounding box center [412, 219] width 24 height 9
type input "[DATE]"
click at [564, 272] on button "Continue" at bounding box center [579, 272] width 41 height 15
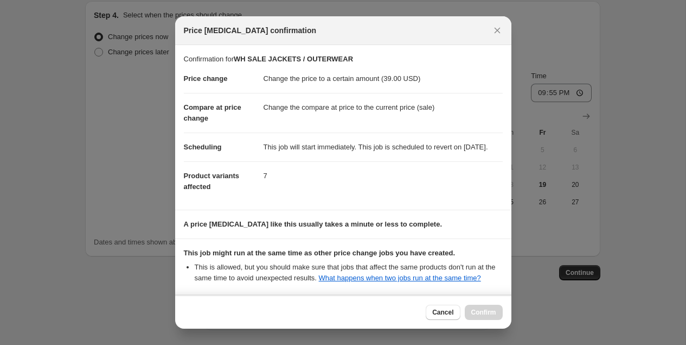
scroll to position [131, 0]
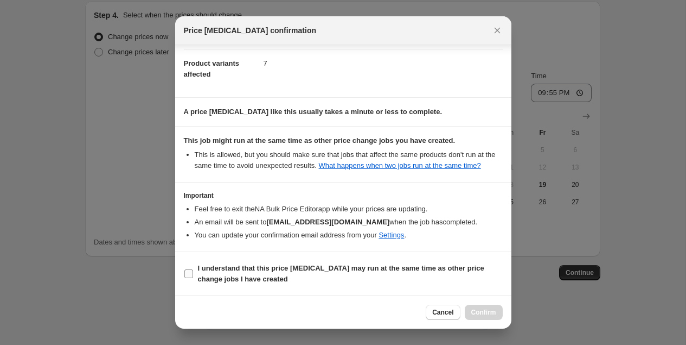
click at [286, 263] on label "I understand that this price [MEDICAL_DATA] may run at the same time as other p…" at bounding box center [343, 273] width 319 height 26
click at [193, 269] on input "I understand that this price [MEDICAL_DATA] may run at the same time as other p…" at bounding box center [188, 273] width 9 height 9
checkbox input "true"
click at [490, 307] on button "Confirm" at bounding box center [484, 311] width 38 height 15
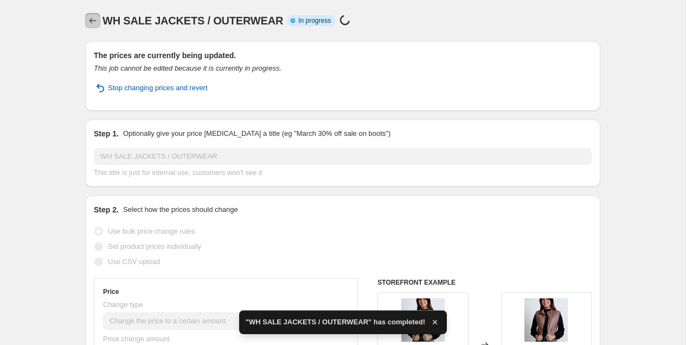
click at [94, 19] on icon "Price change jobs" at bounding box center [92, 20] width 11 height 11
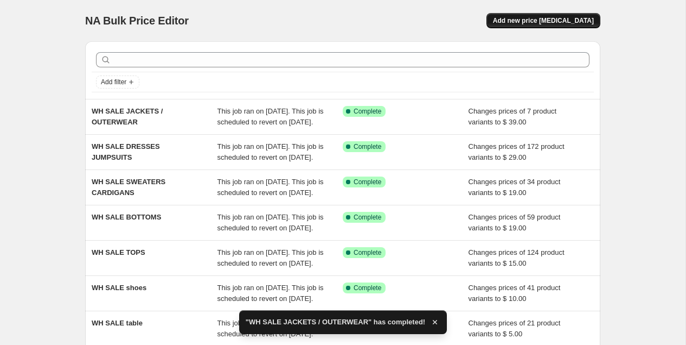
click at [569, 17] on span "Add new price [MEDICAL_DATA]" at bounding box center [543, 20] width 101 height 9
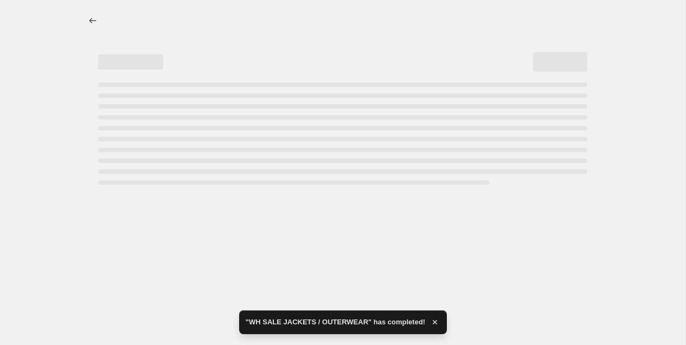
select select "percentage"
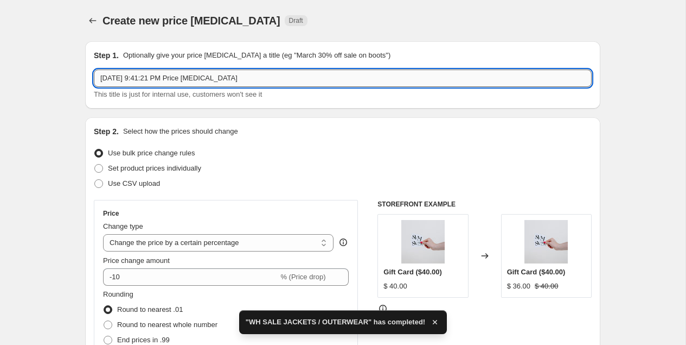
click at [184, 77] on input "[DATE] 9:41:21 PM Price [MEDICAL_DATA]" at bounding box center [343, 77] width 498 height 17
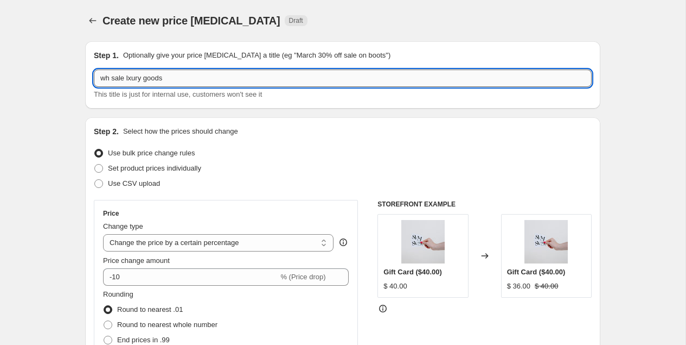
click at [129, 79] on input "wh sale lxury goods" at bounding box center [343, 77] width 498 height 17
type input "wh sale luxury goods"
click at [157, 245] on select "Change the price to a certain amount Change the price by a certain amount Chang…" at bounding box center [218, 242] width 231 height 17
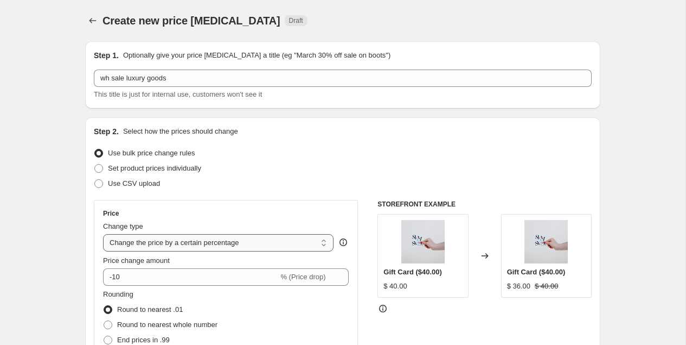
select select "to"
click at [103, 234] on select "Change the price to a certain amount Change the price by a certain amount Chang…" at bounding box center [218, 242] width 231 height 17
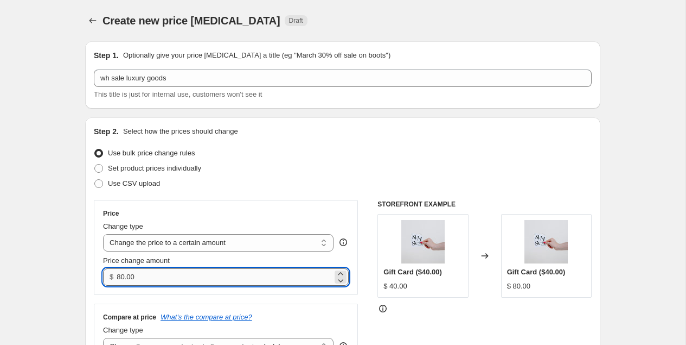
click at [136, 277] on input "80.00" at bounding box center [224, 276] width 215 height 17
type input "3"
type input "49.00"
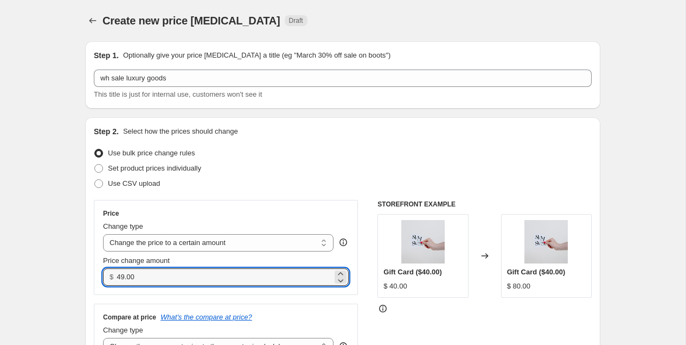
click at [154, 296] on div "Price Change type Change the price to a certain amount Change the price by a ce…" at bounding box center [226, 282] width 264 height 164
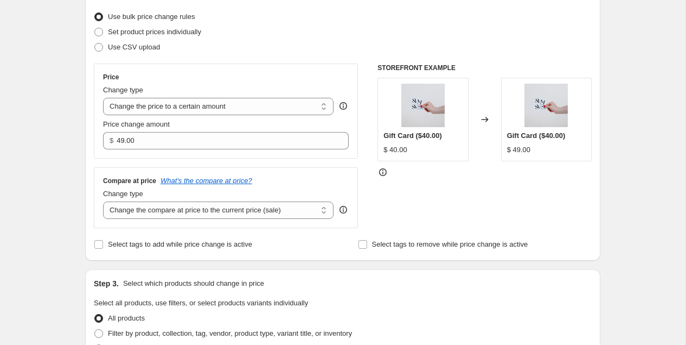
scroll to position [139, 0]
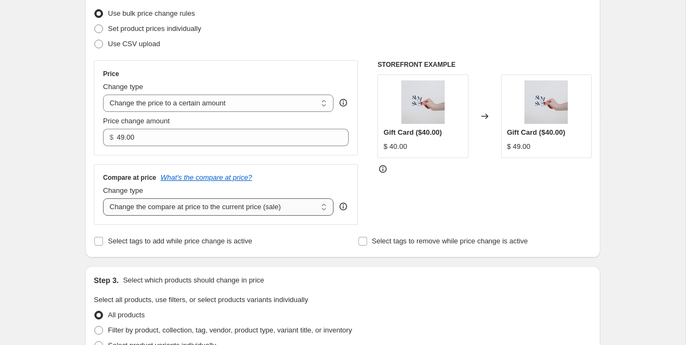
click at [155, 203] on select "Change the compare at price to the current price (sale) Change the compare at p…" at bounding box center [218, 206] width 231 height 17
click at [103, 198] on select "Change the compare at price to the current price (sale) Change the compare at p…" at bounding box center [218, 206] width 231 height 17
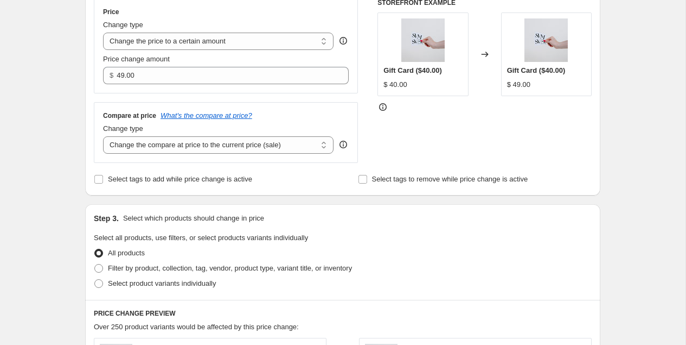
scroll to position [271, 0]
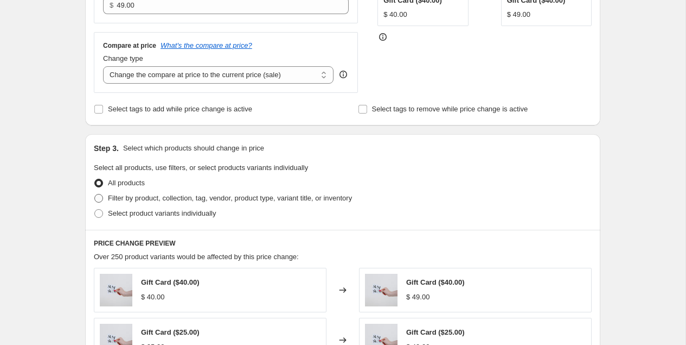
click at [160, 196] on span "Filter by product, collection, tag, vendor, product type, variant title, or inv…" at bounding box center [230, 198] width 244 height 8
click at [95, 194] on input "Filter by product, collection, tag, vendor, product type, variant title, or inv…" at bounding box center [94, 194] width 1 height 1
radio input "true"
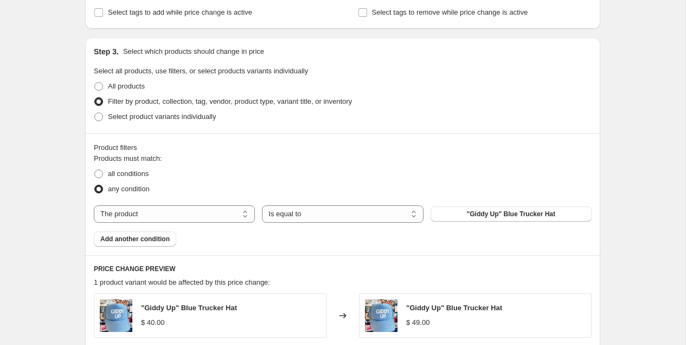
scroll to position [399, 0]
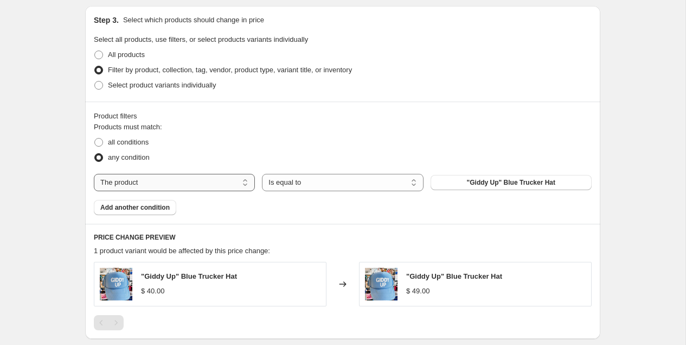
click at [223, 183] on select "The product The product's collection The product's tag The product's vendor The…" at bounding box center [174, 182] width 161 height 17
select select "collection"
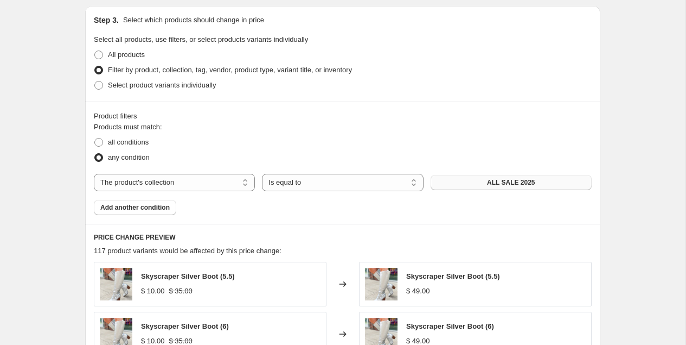
click at [514, 180] on span "ALL SALE 2025" at bounding box center [511, 182] width 48 height 9
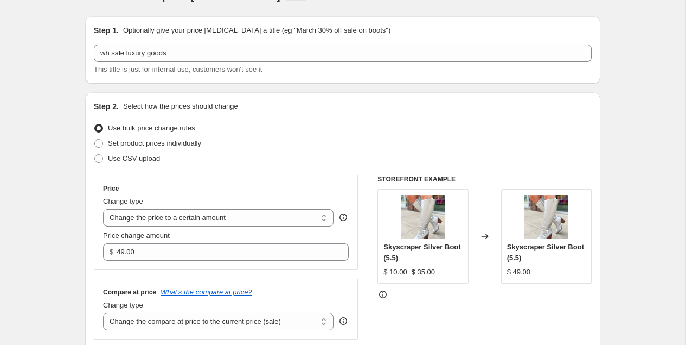
scroll to position [0, 0]
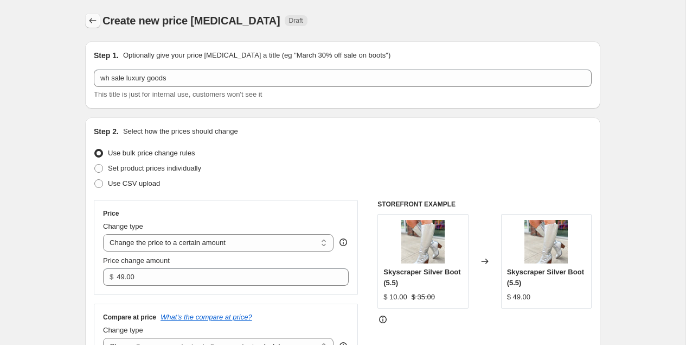
click at [93, 26] on button "Price change jobs" at bounding box center [92, 20] width 15 height 15
